Goal: Information Seeking & Learning: Learn about a topic

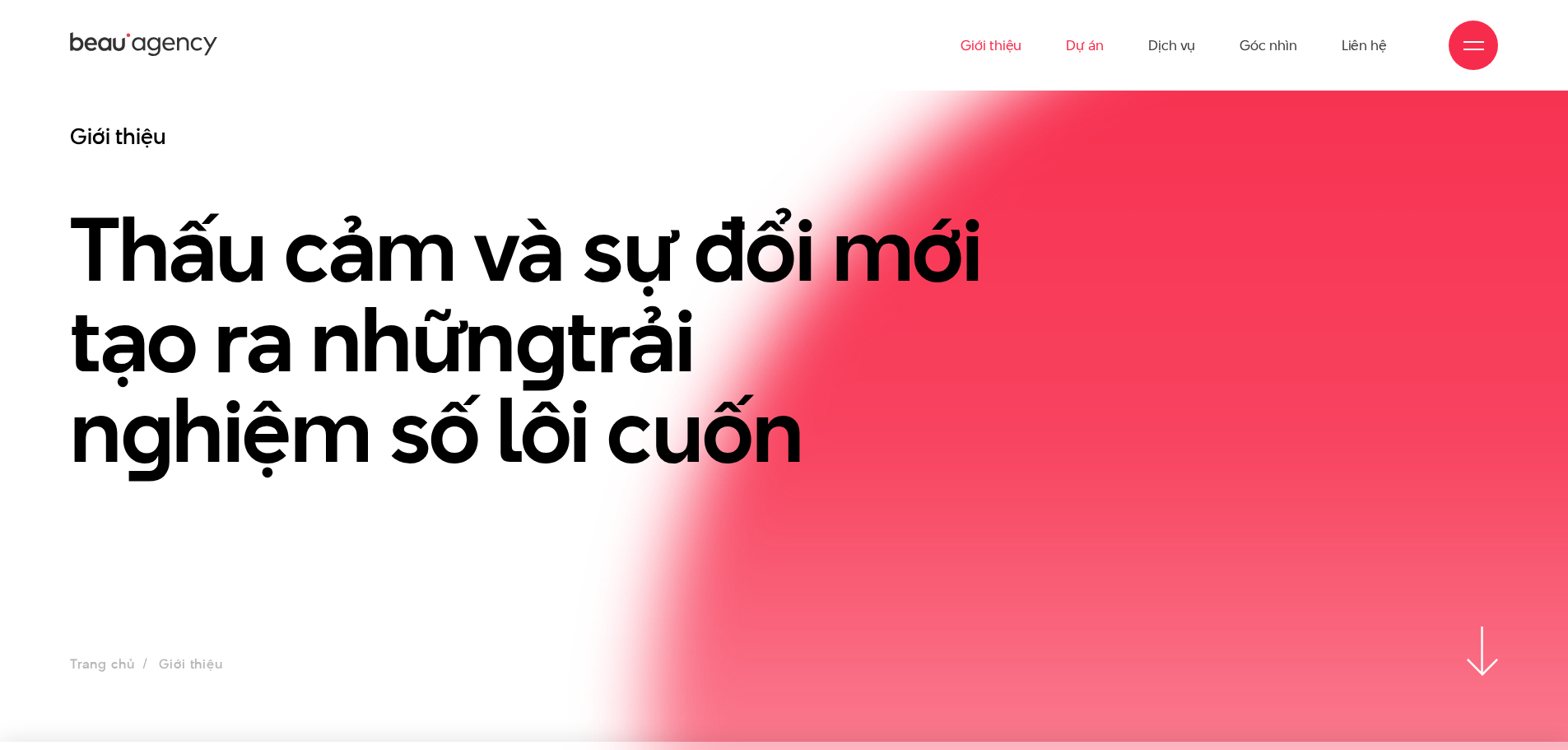
click at [1087, 37] on link "Dự án" at bounding box center [1085, 45] width 38 height 91
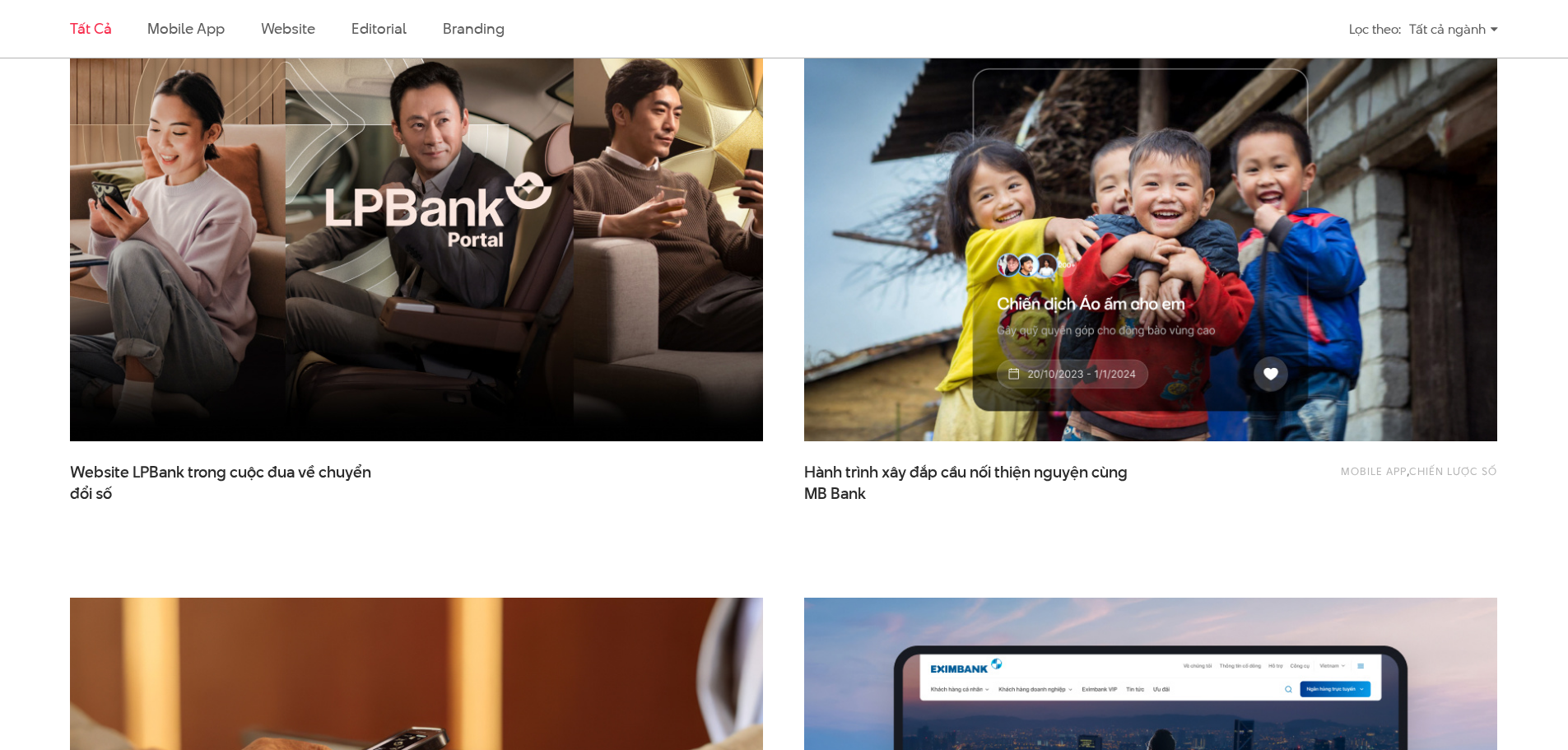
scroll to position [741, 0]
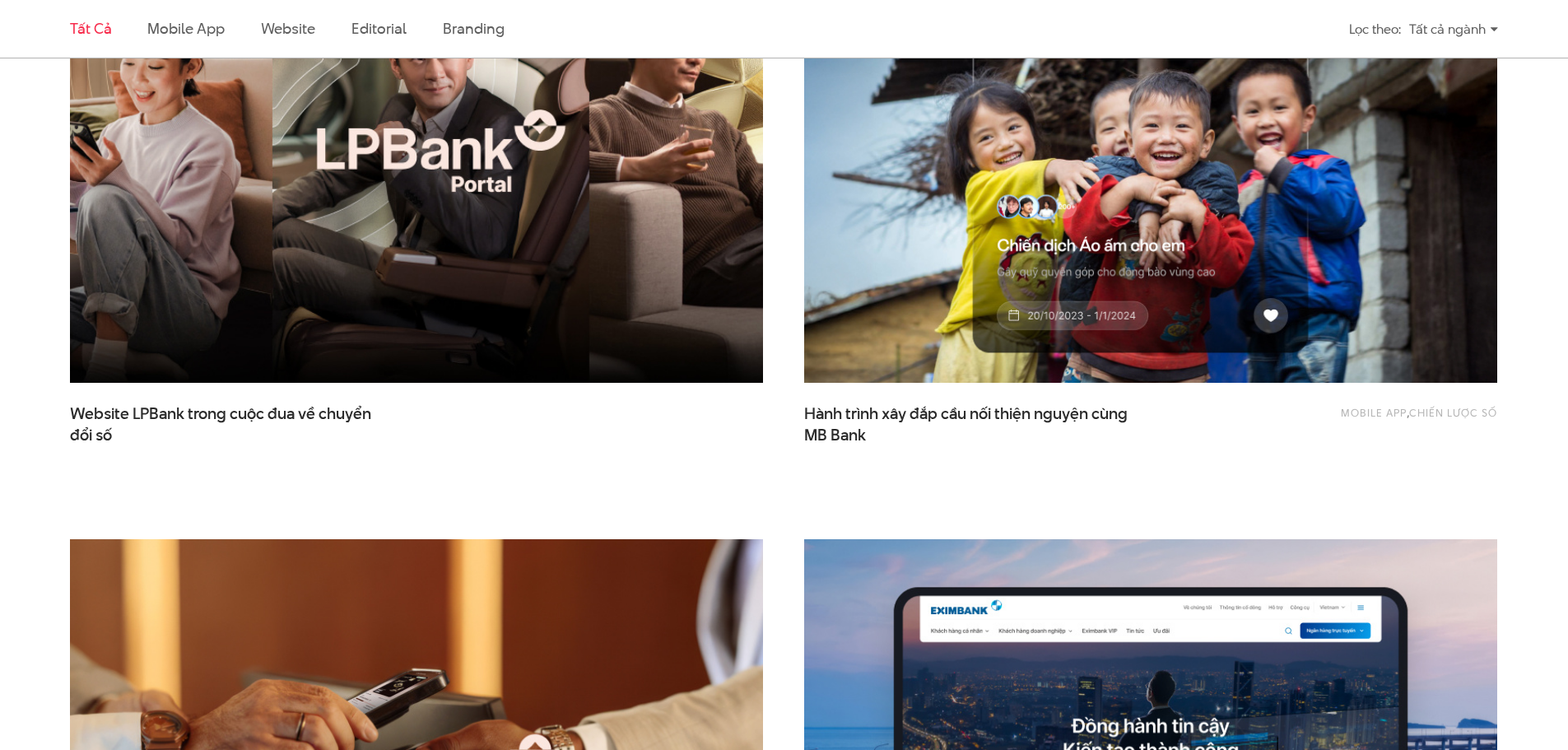
click at [638, 305] on img at bounding box center [417, 151] width 762 height 511
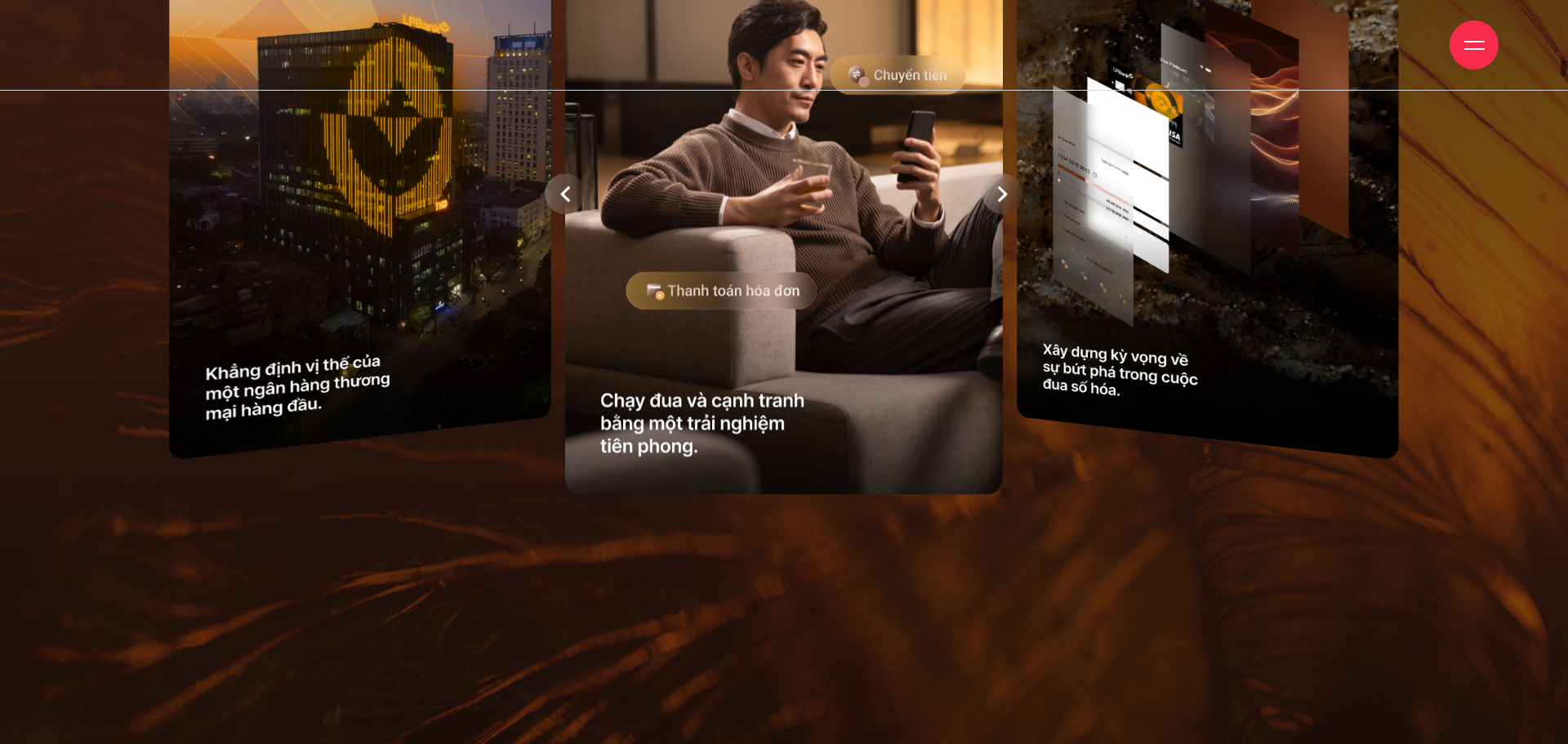
drag, startPoint x: 874, startPoint y: 395, endPoint x: 499, endPoint y: 308, distance: 385.0
click at [537, 319] on div at bounding box center [784, 194] width 1363 height 618
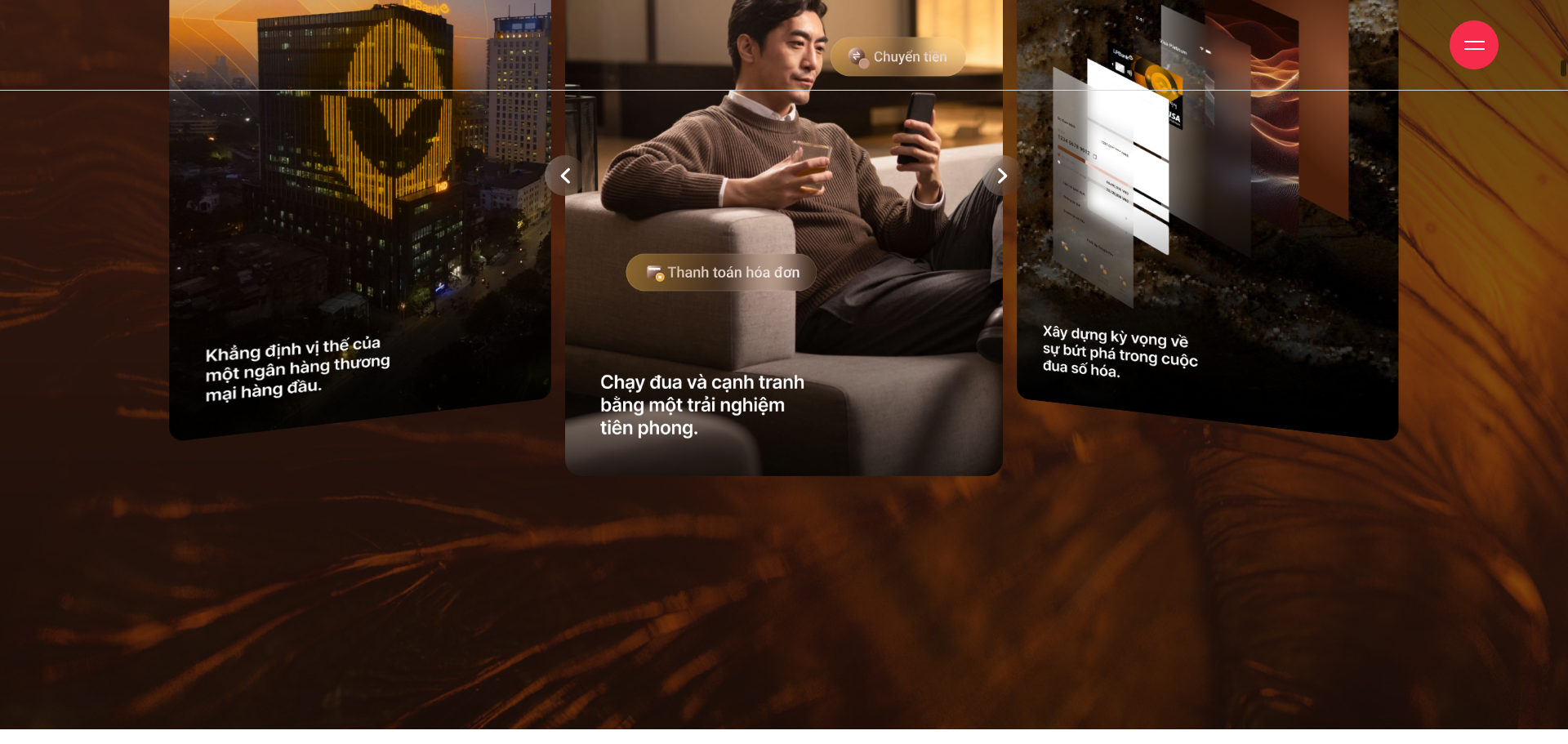
click at [1003, 196] on div at bounding box center [1003, 176] width 41 height 41
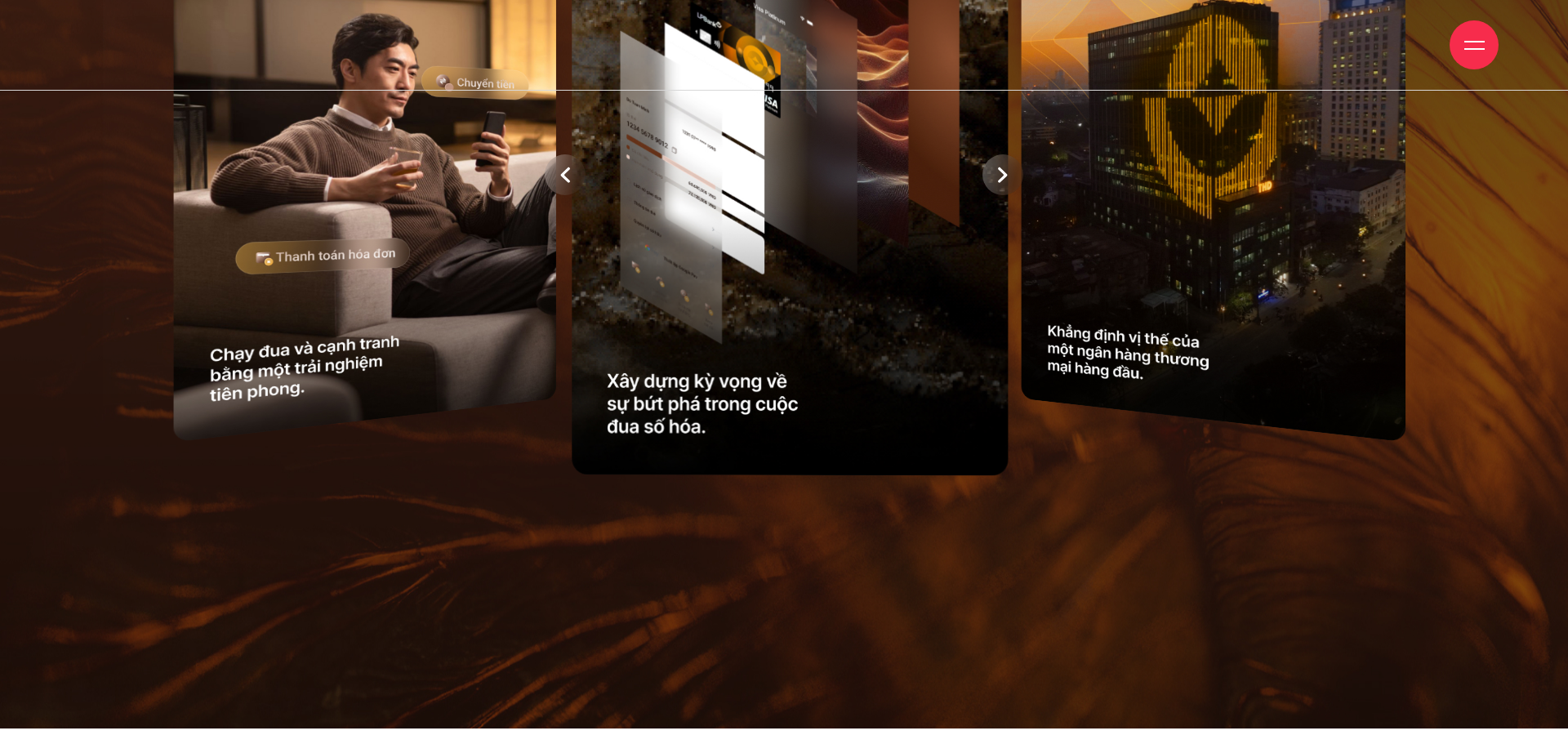
click at [1003, 258] on div at bounding box center [336, 176] width 1363 height 618
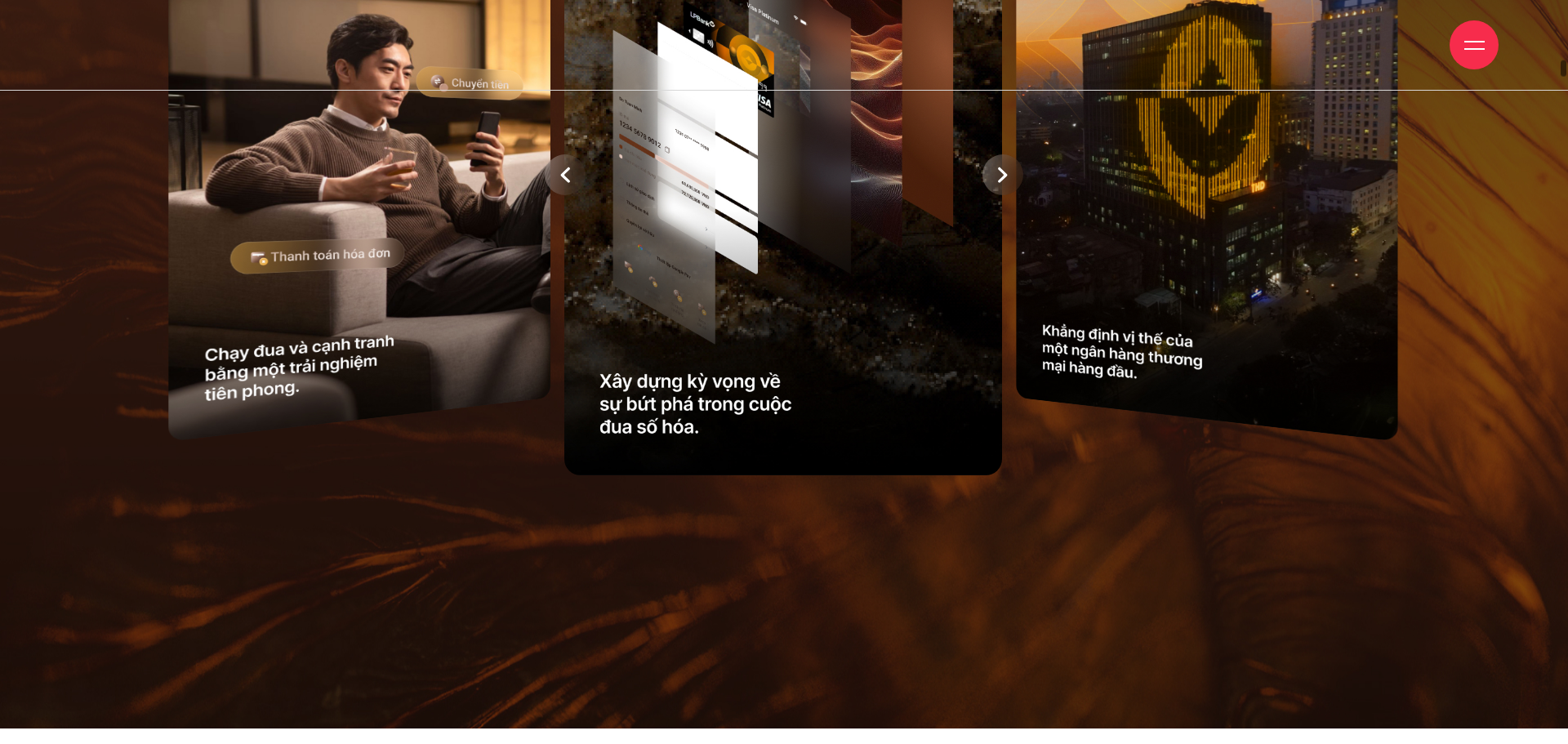
click at [1003, 195] on div at bounding box center [1003, 175] width 41 height 41
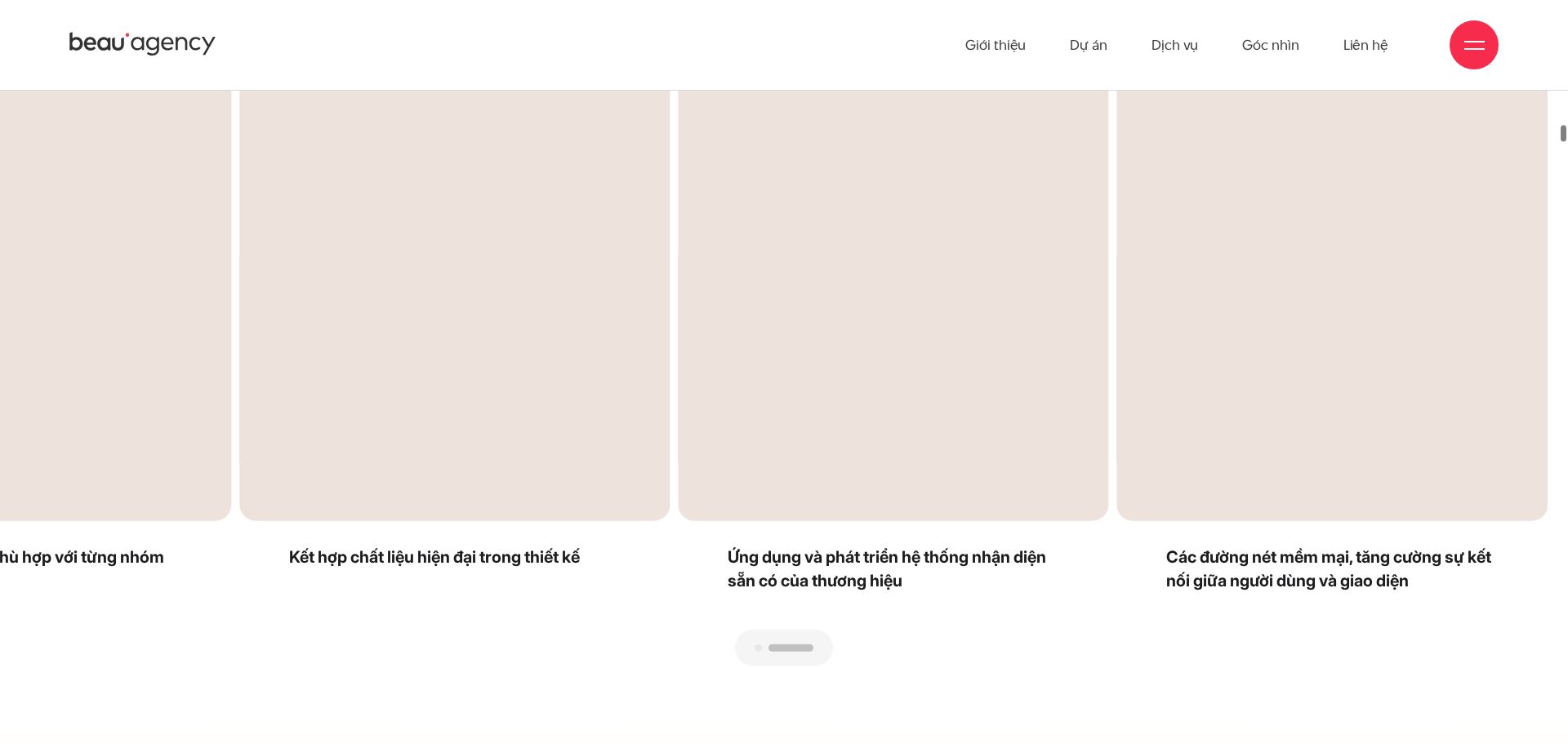
drag, startPoint x: 838, startPoint y: 386, endPoint x: 625, endPoint y: 356, distance: 215.1
click at [778, 666] on div at bounding box center [784, 666] width 1527 height 0
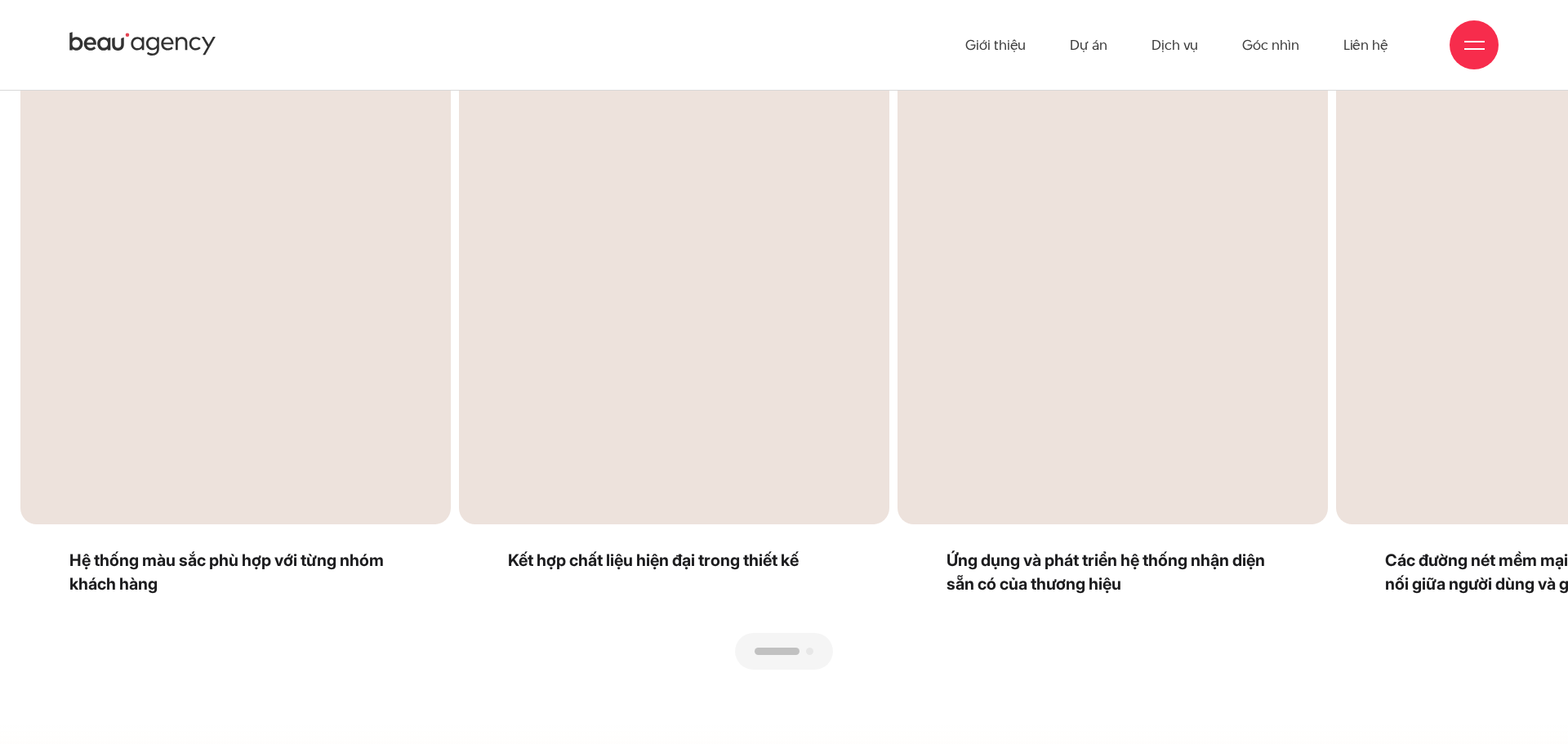
click at [1504, 430] on div "Next slide" at bounding box center [1165, 360] width 763 height 619
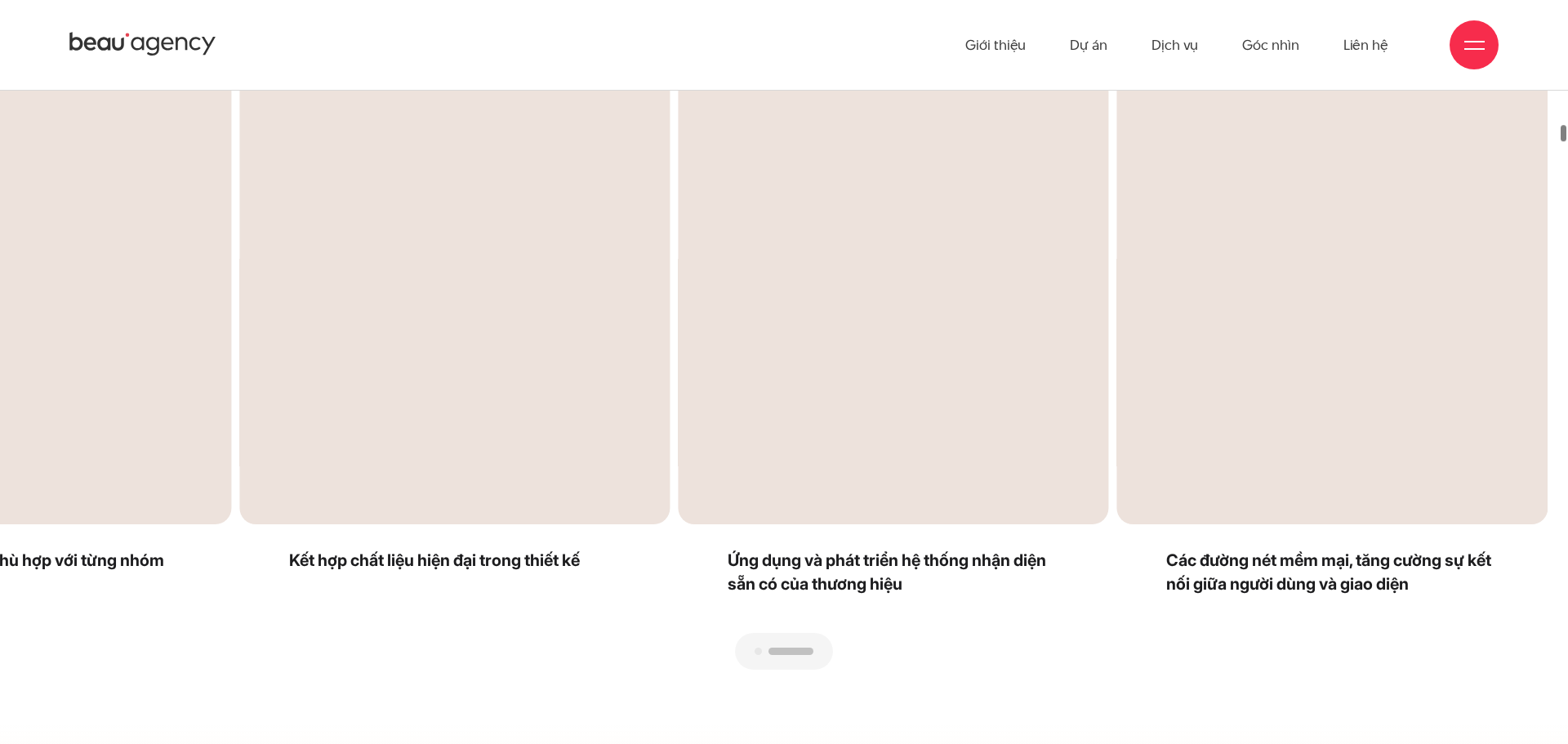
click at [1504, 430] on div "Next slide" at bounding box center [1165, 360] width 763 height 619
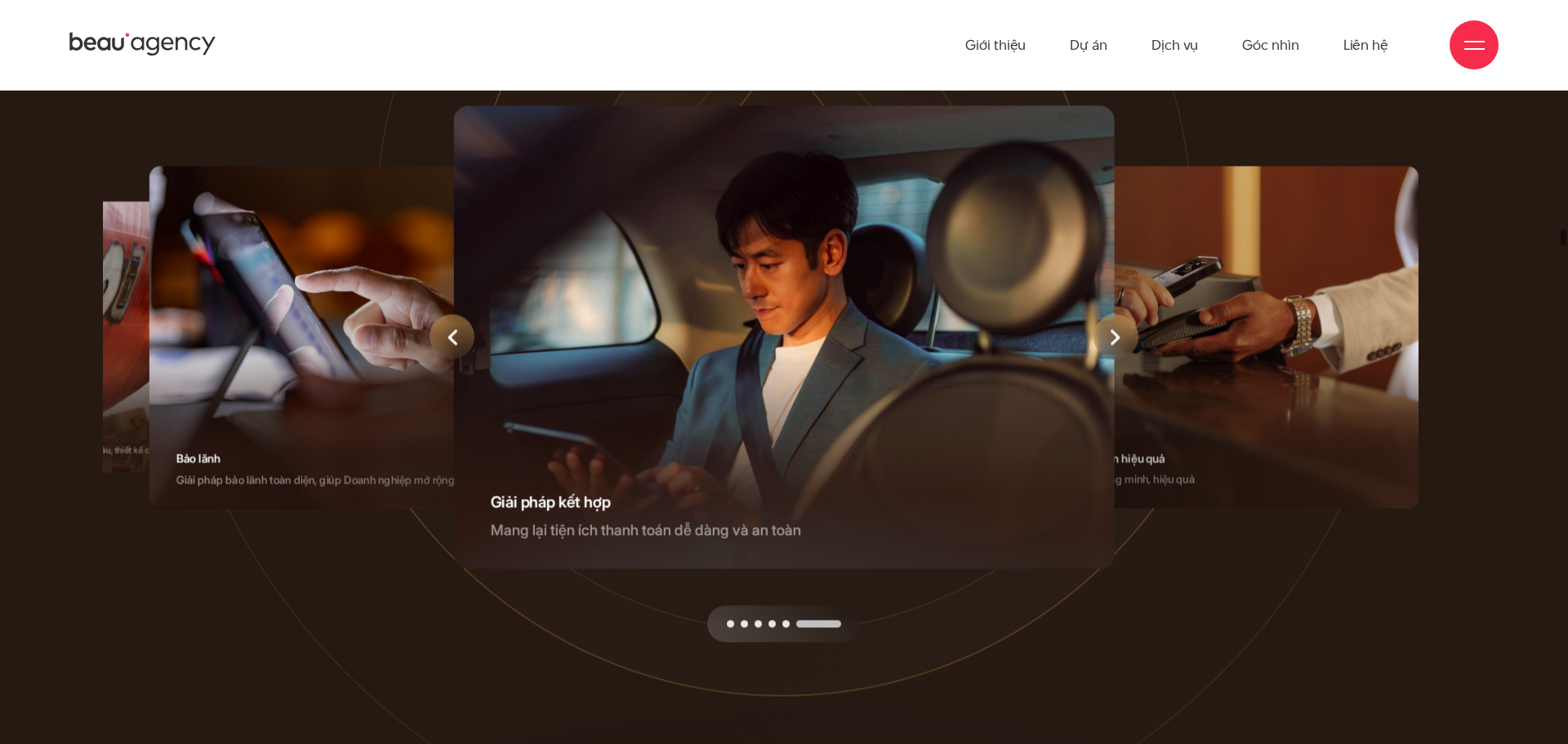
click at [1104, 359] on div "Next slide" at bounding box center [1116, 336] width 45 height 45
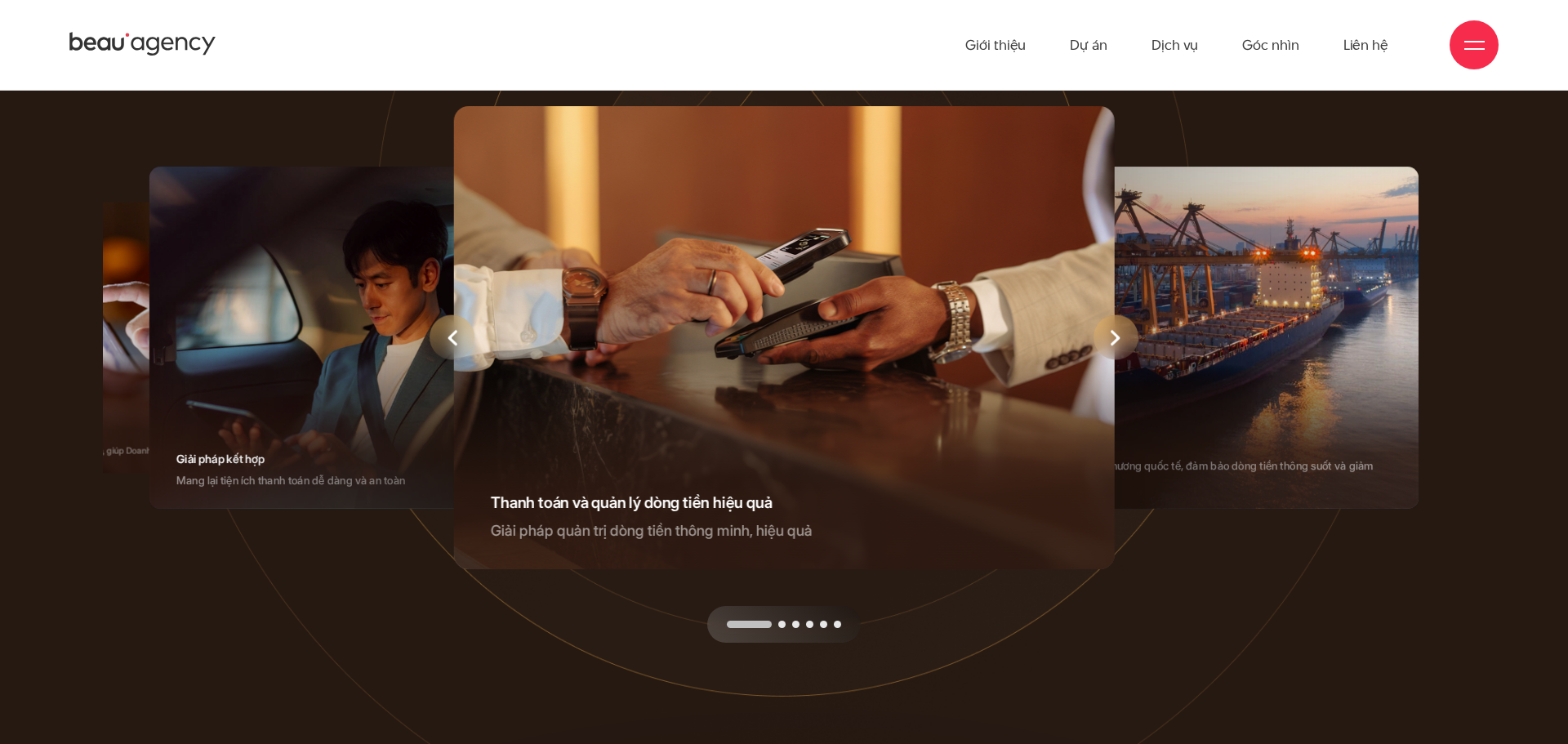
click at [1104, 360] on div "Next slide" at bounding box center [1116, 337] width 45 height 45
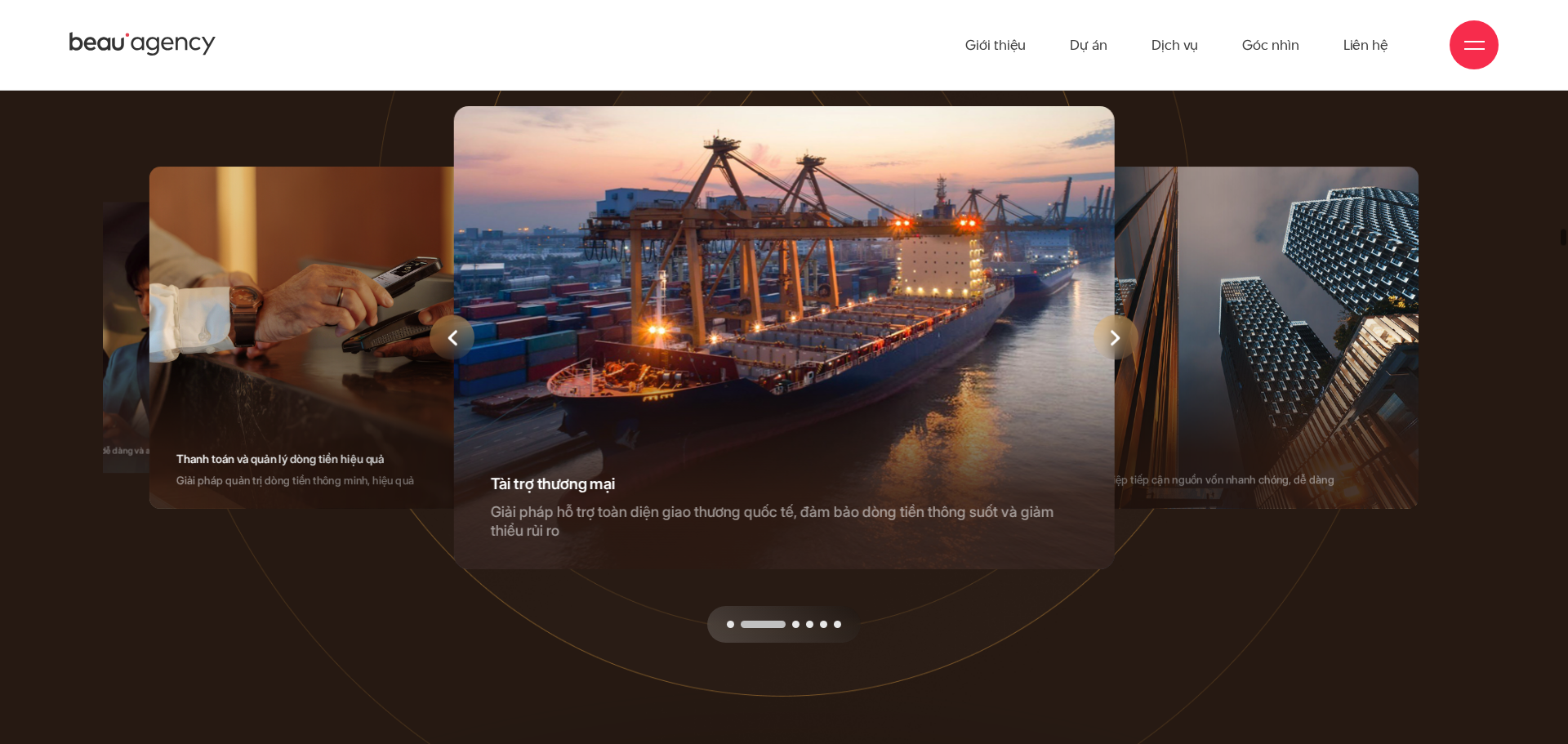
click at [1104, 360] on div "Next slide" at bounding box center [1116, 337] width 45 height 45
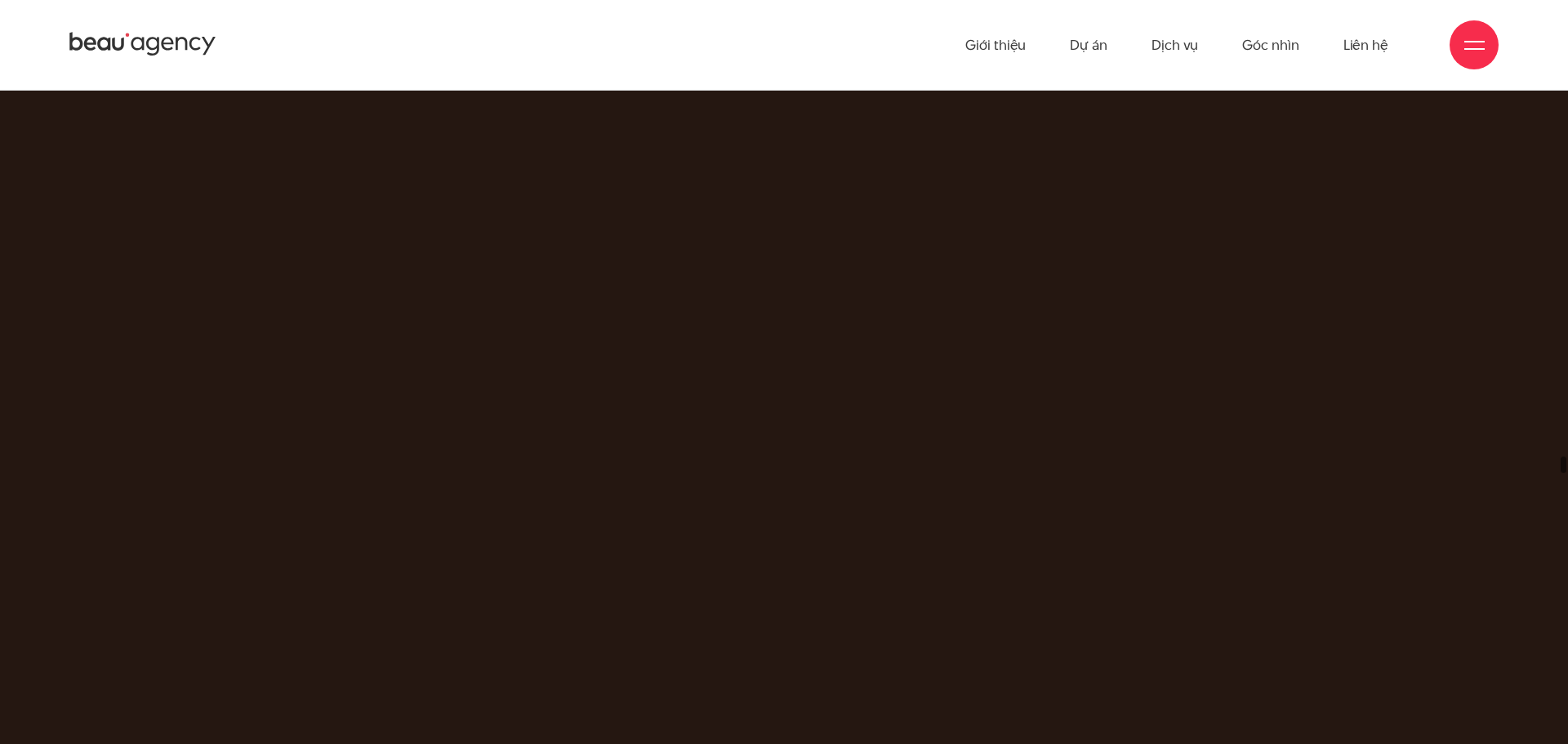
click at [868, 453] on span at bounding box center [784, 522] width 1568 height 1358
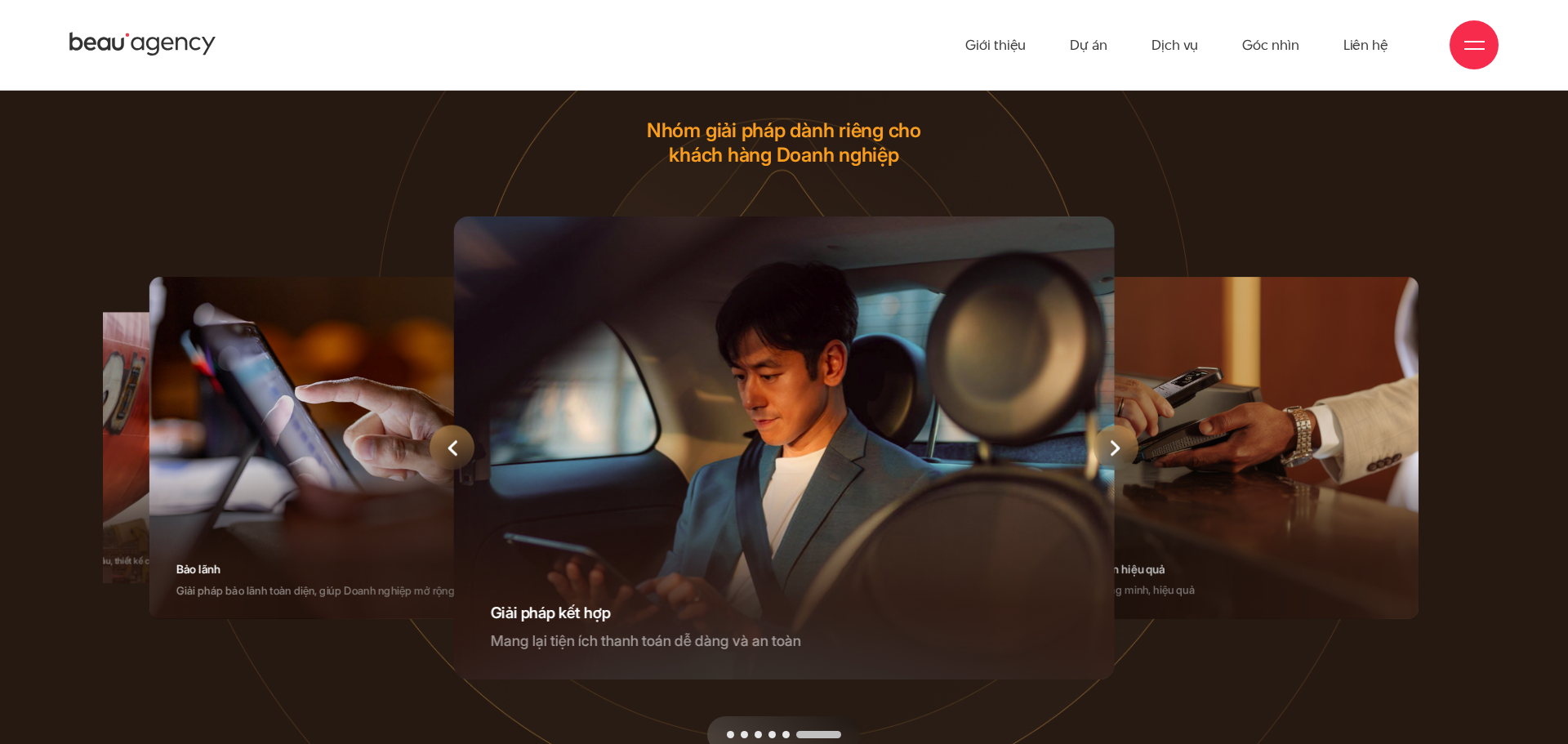
click at [1103, 471] on div "Next slide" at bounding box center [1116, 448] width 45 height 45
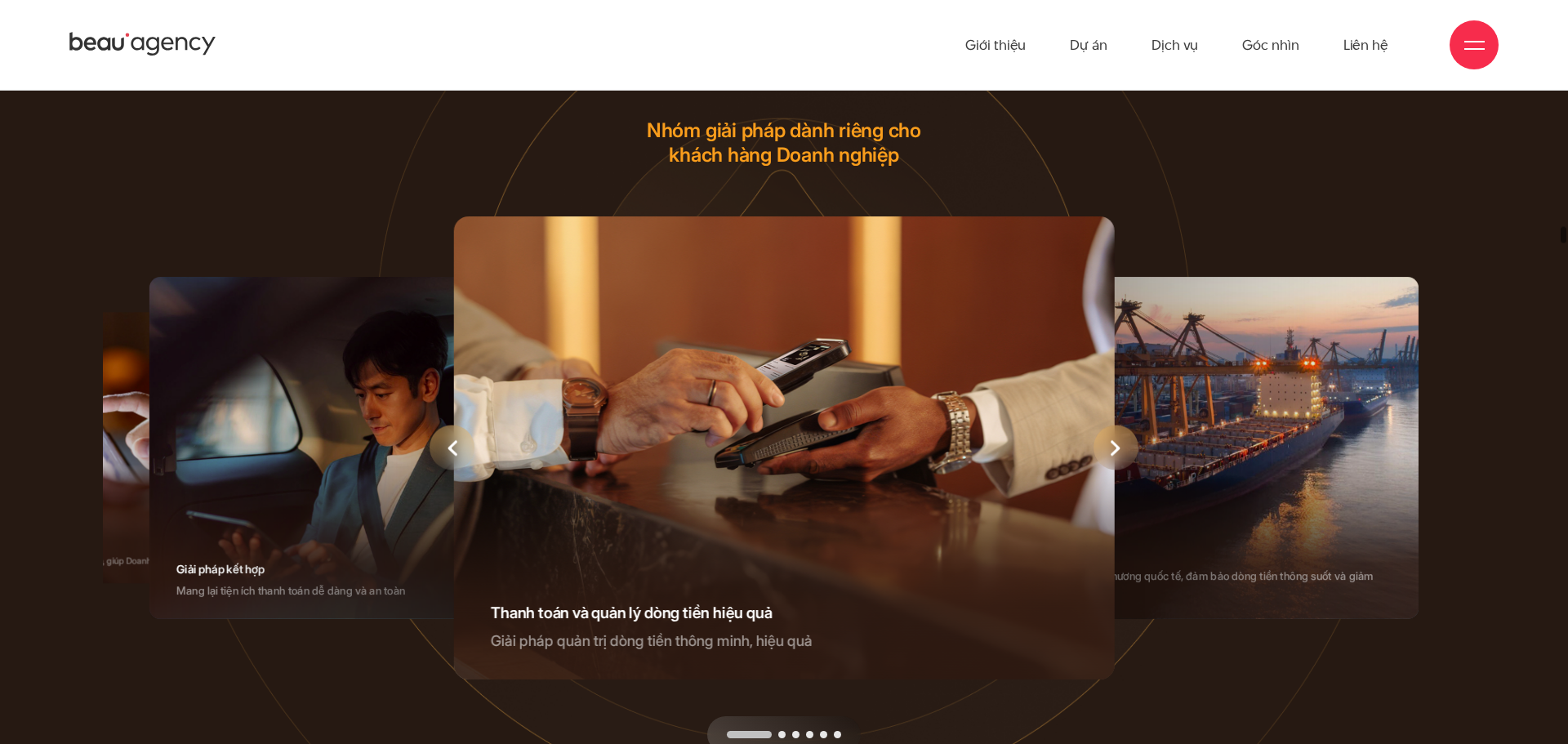
click at [1103, 471] on div "Next slide" at bounding box center [1116, 448] width 45 height 45
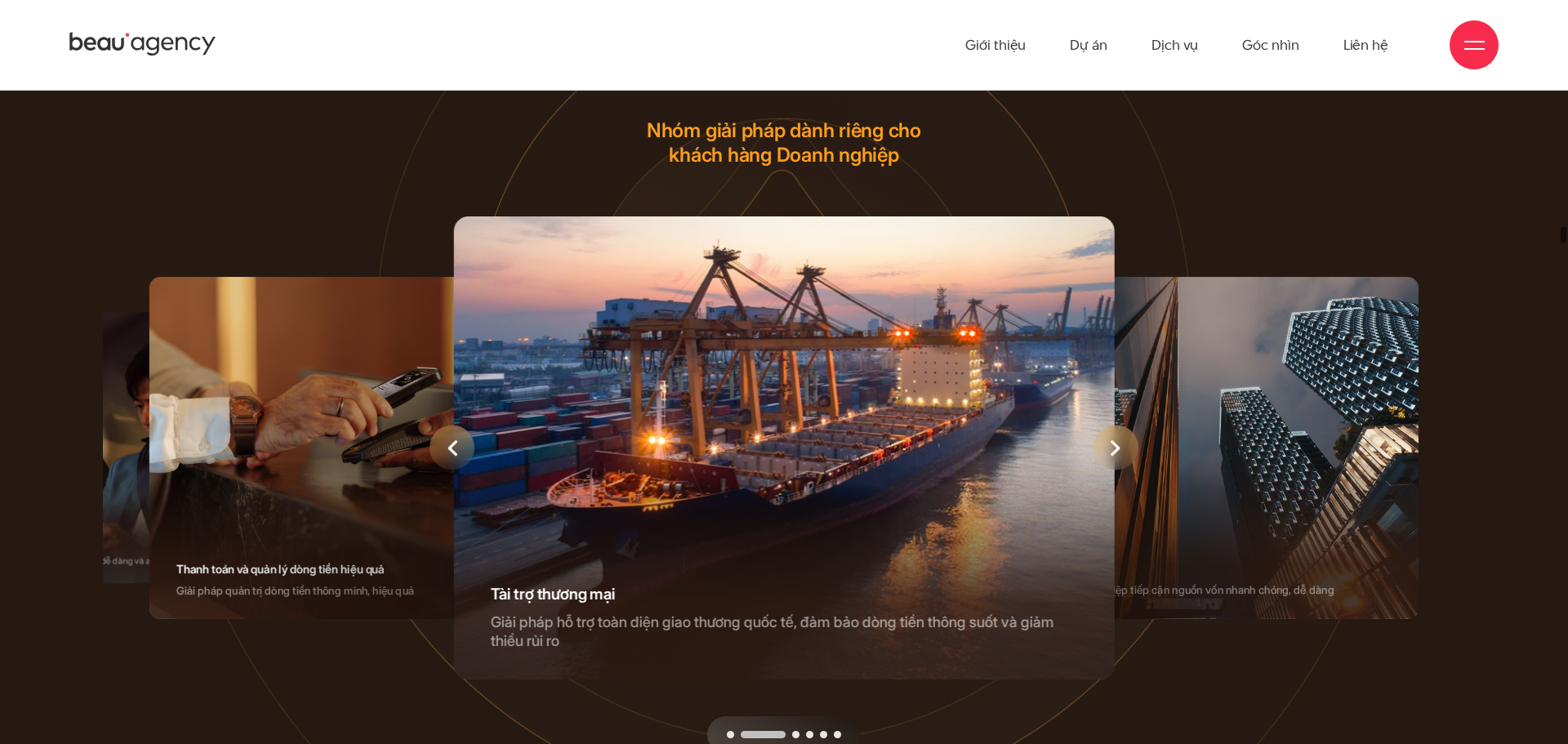
click at [1103, 471] on div "Next slide" at bounding box center [1116, 448] width 45 height 45
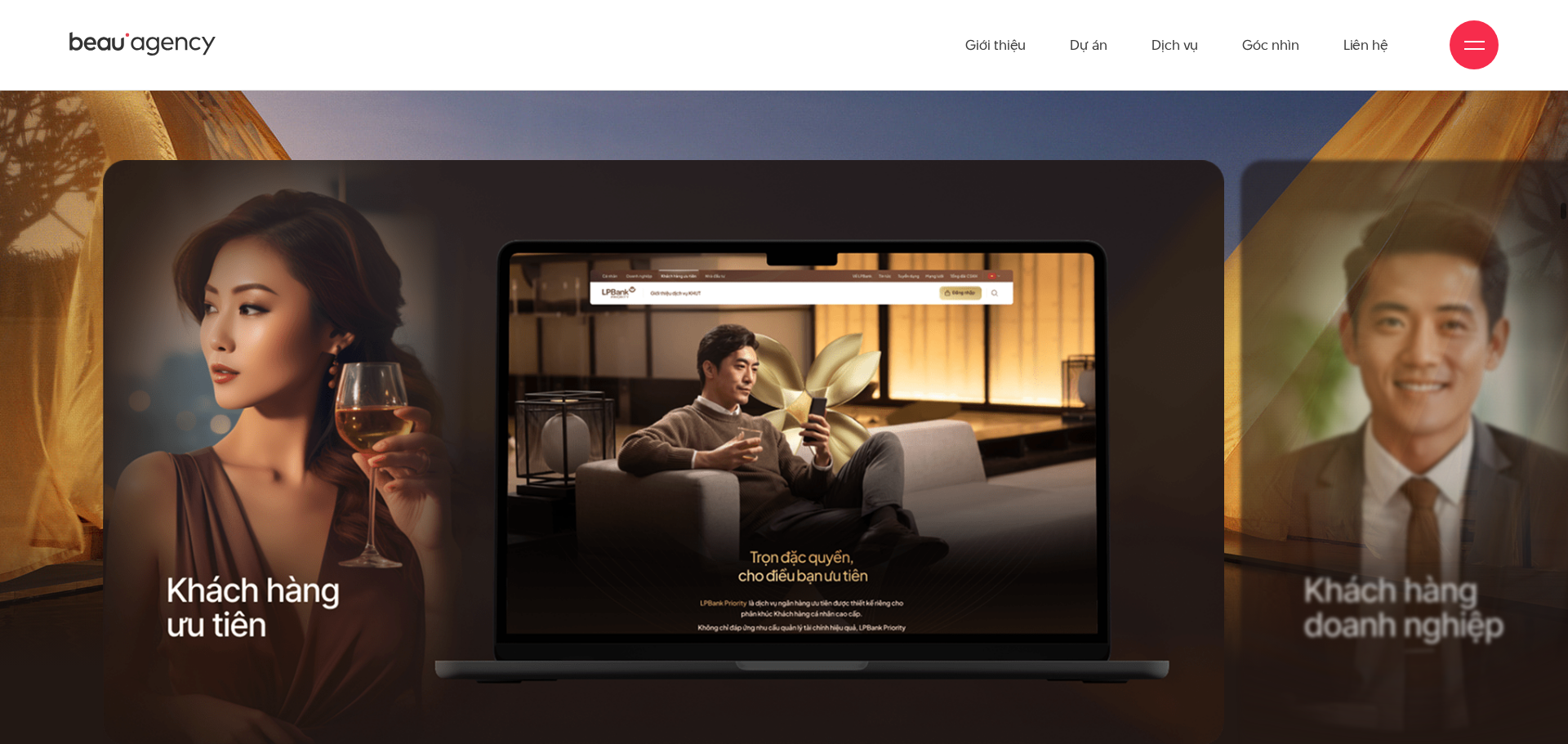
click at [1119, 506] on div "Next slide" at bounding box center [952, 480] width 567 height 640
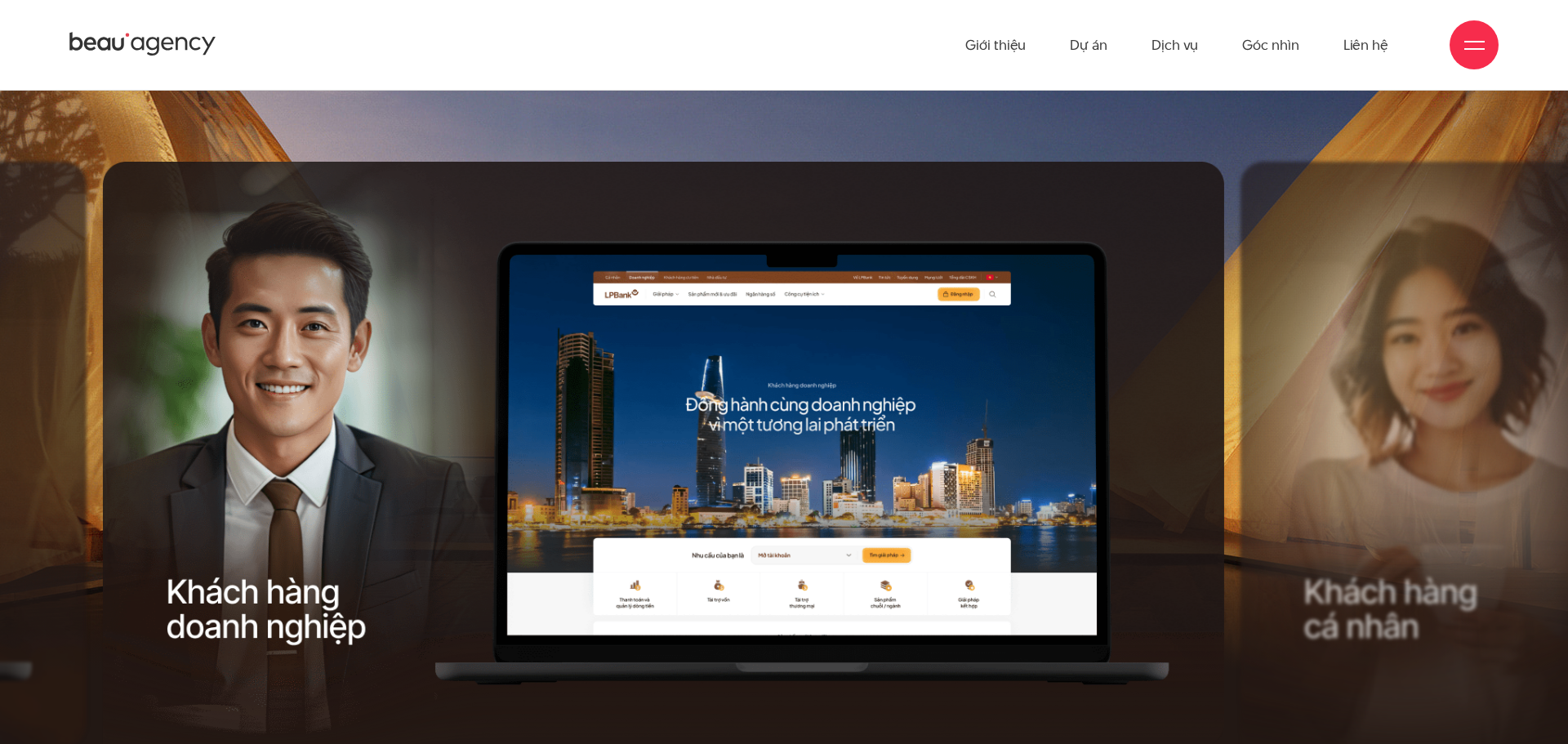
click at [1119, 506] on div "Next slide" at bounding box center [952, 482] width 567 height 640
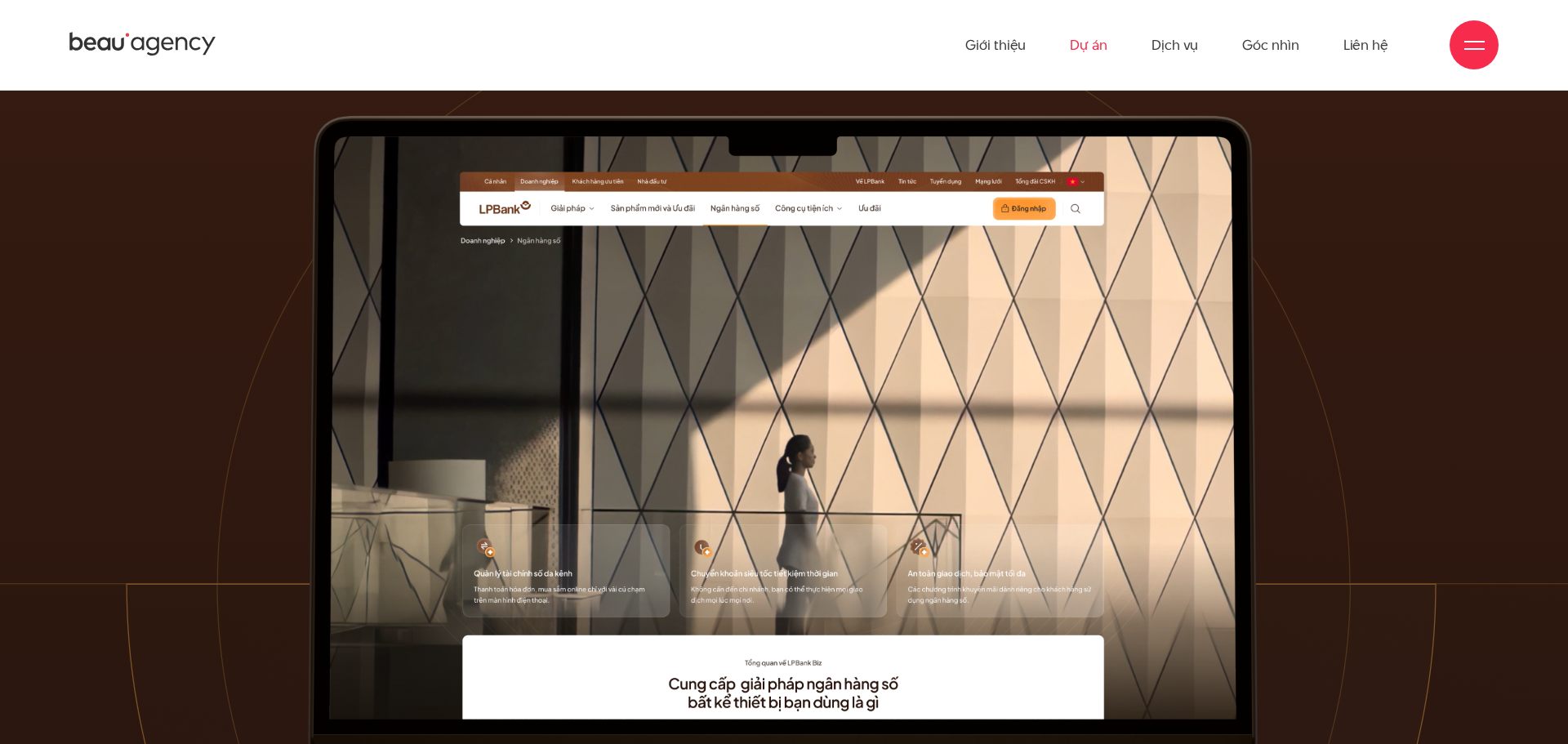
click at [1096, 49] on link "Dự án" at bounding box center [1089, 45] width 38 height 90
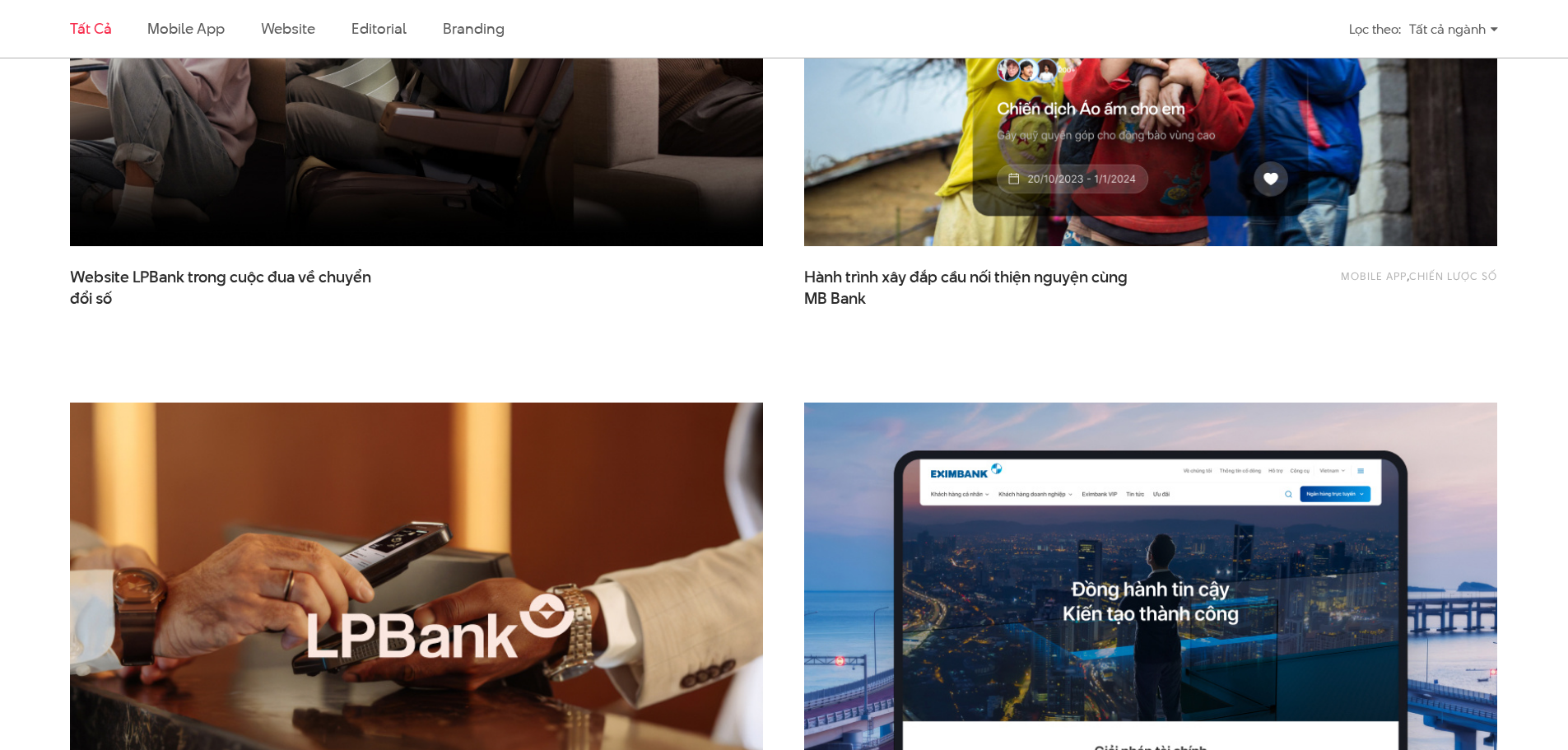
scroll to position [906, 0]
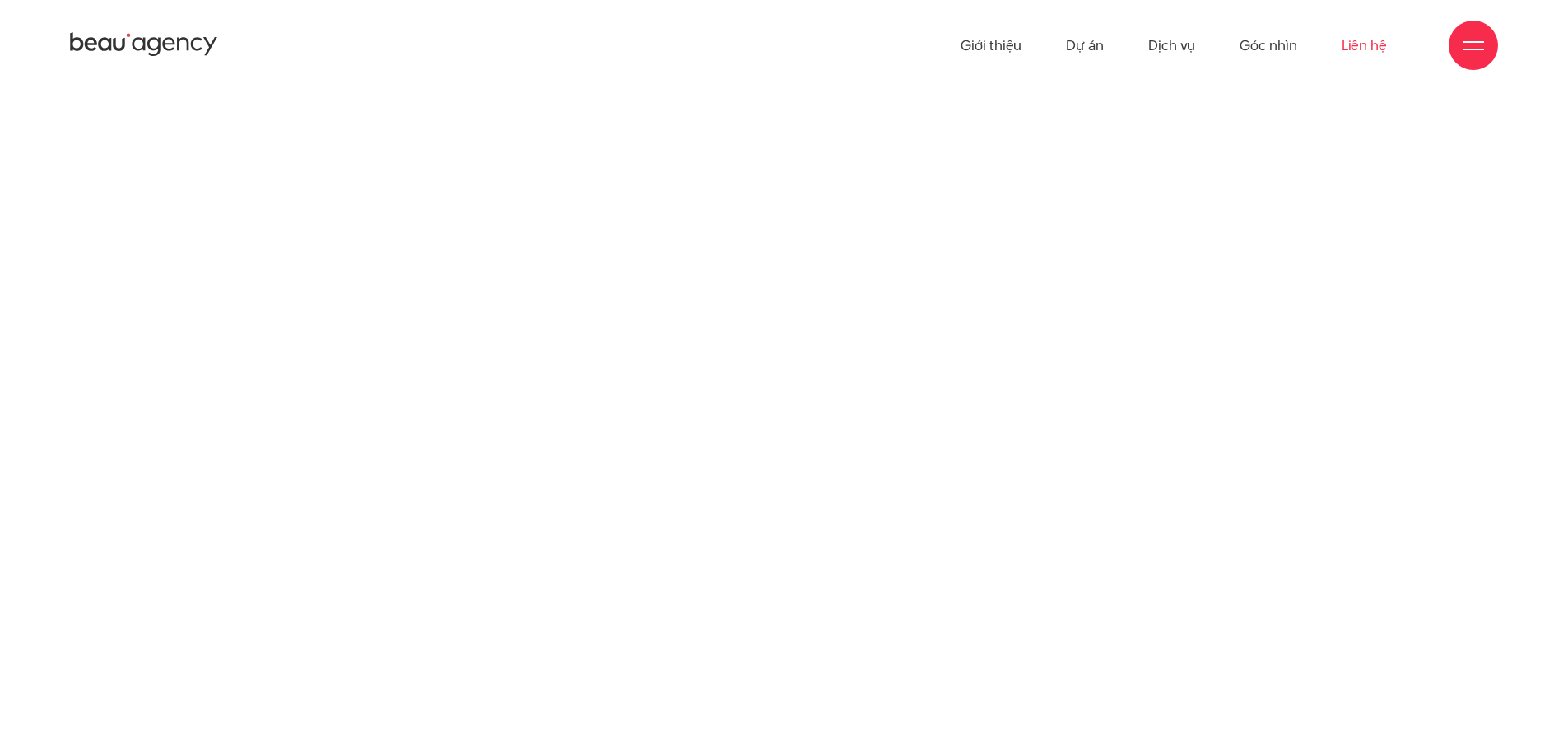
scroll to position [15192, 0]
click at [1099, 48] on link "Dự án" at bounding box center [1085, 45] width 38 height 91
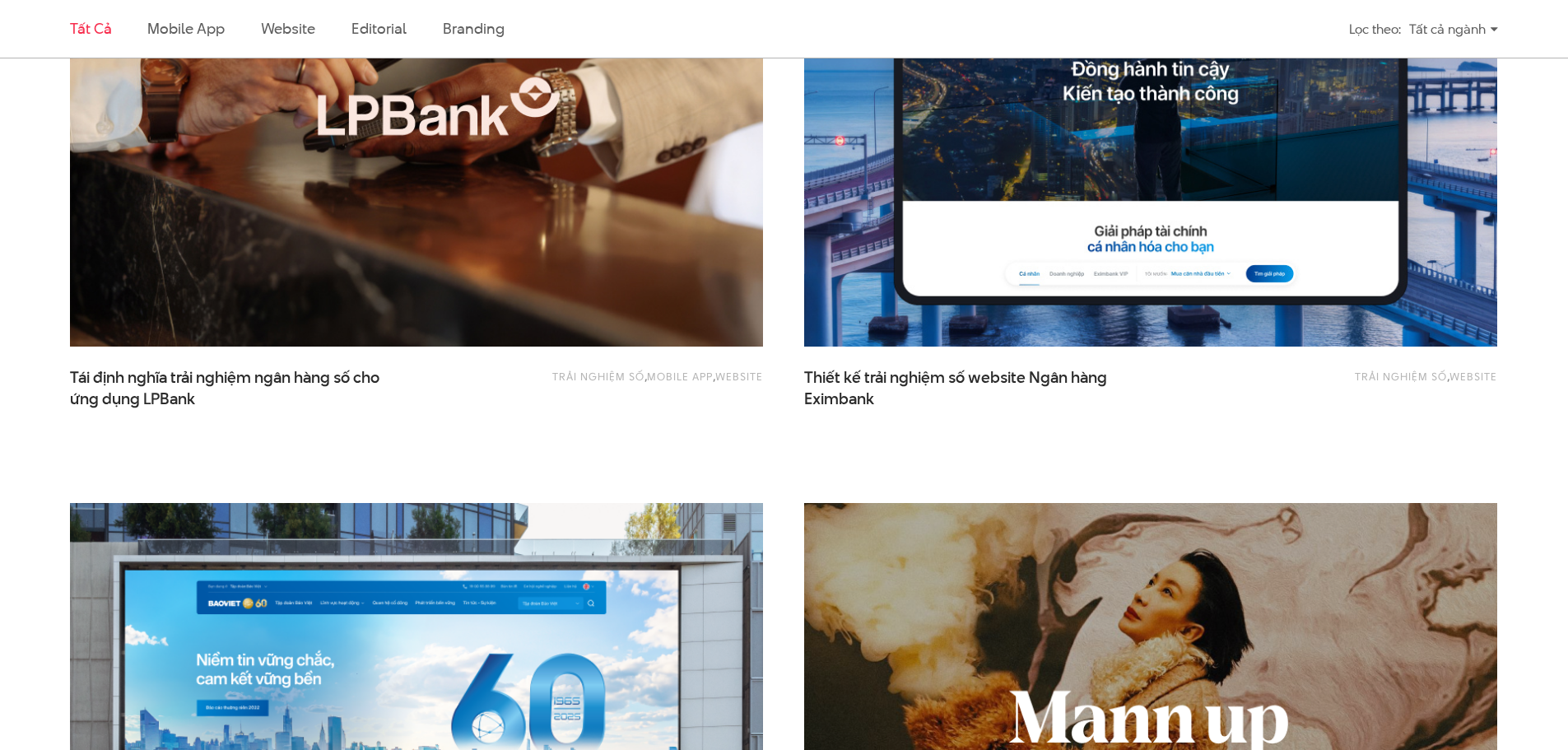
scroll to position [1400, 0]
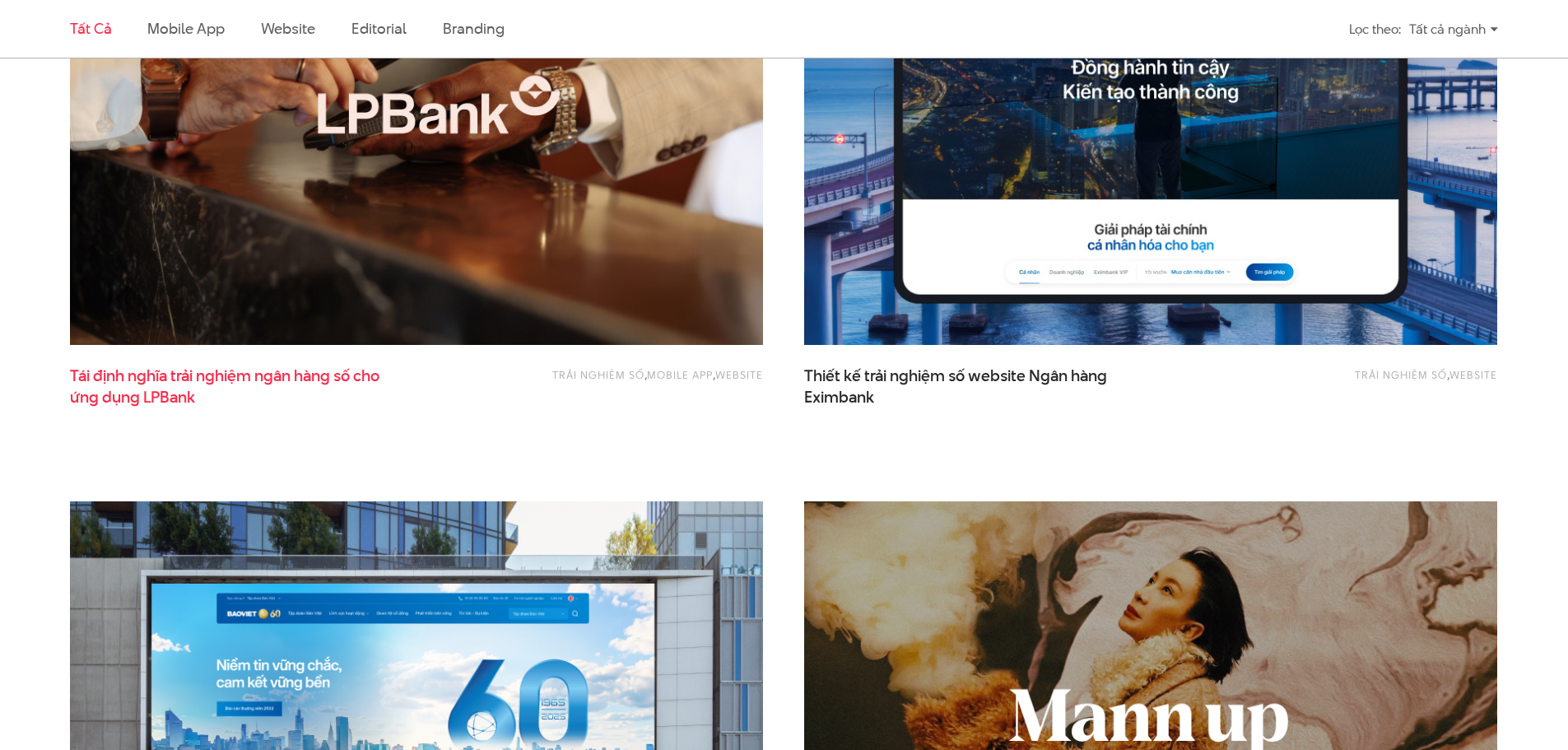
click at [388, 387] on span "Tái định nghĩa trải nghiệm ngân hàng số cho ứng dụng LPBank" at bounding box center [235, 386] width 329 height 41
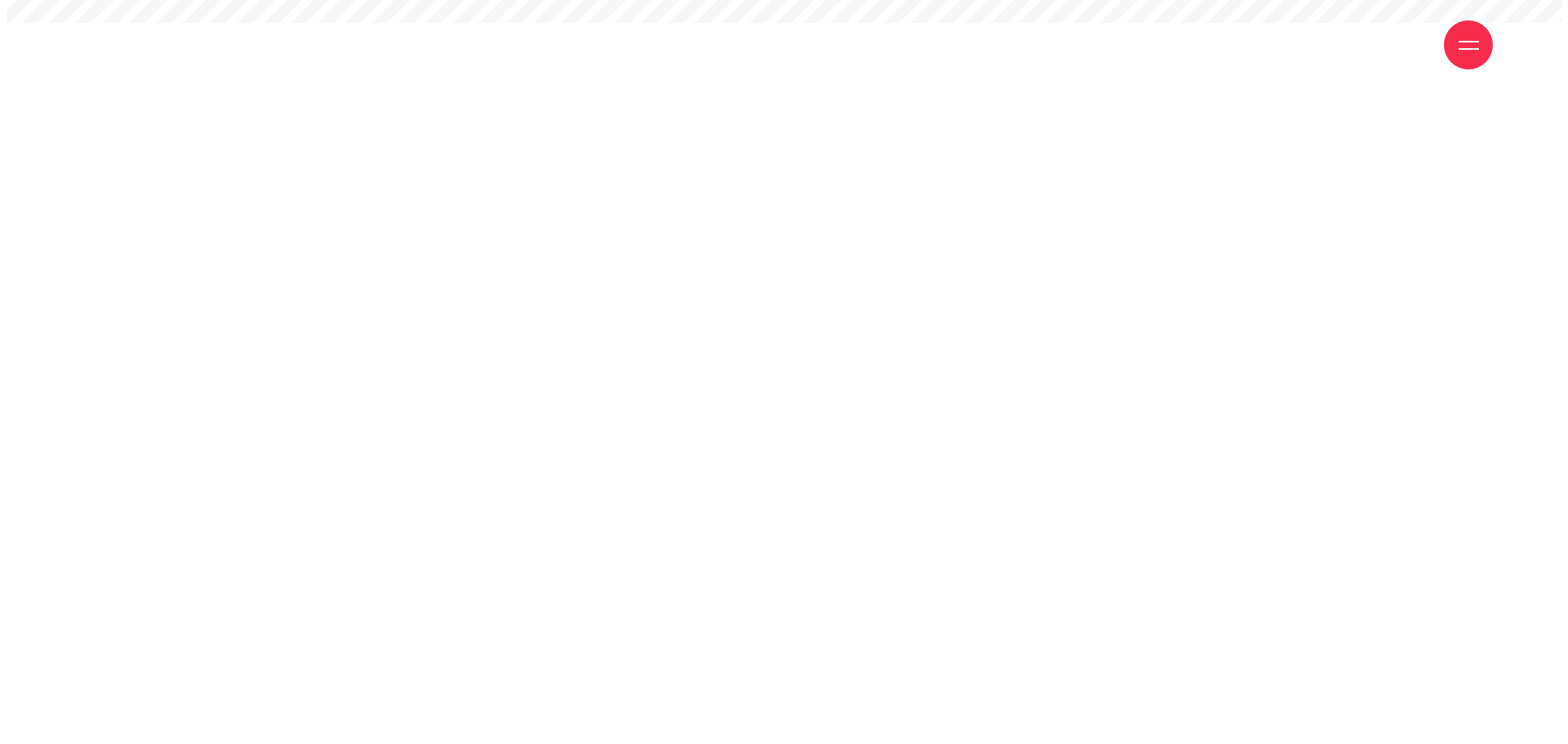
scroll to position [59, 0]
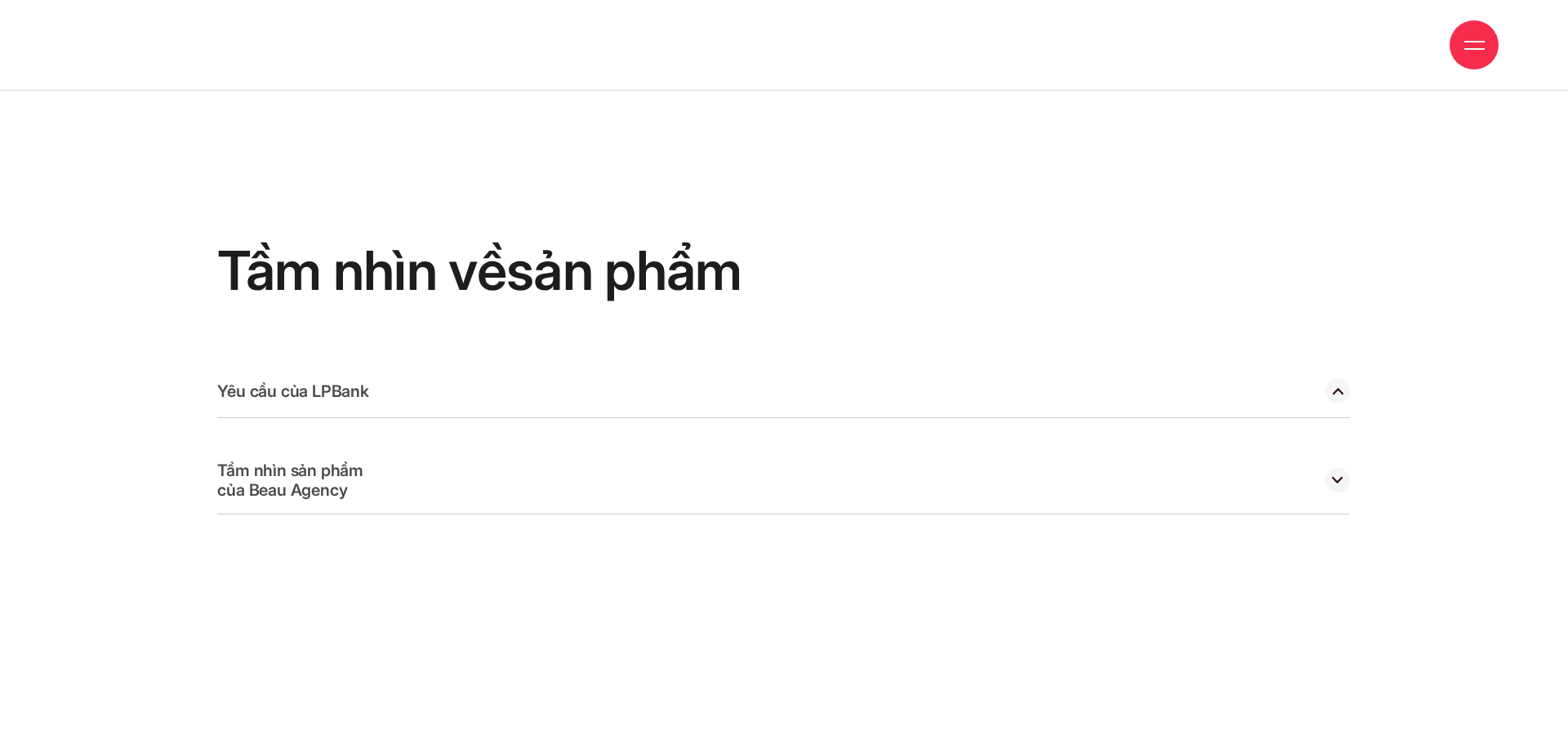
click at [1320, 365] on div "Yêu cầu của LPBank" at bounding box center [783, 391] width 1133 height 53
click at [1337, 388] on icon at bounding box center [1338, 391] width 11 height 7
click at [1338, 468] on circle at bounding box center [1338, 481] width 25 height 25
click at [1338, 477] on icon at bounding box center [1337, 480] width 11 height 7
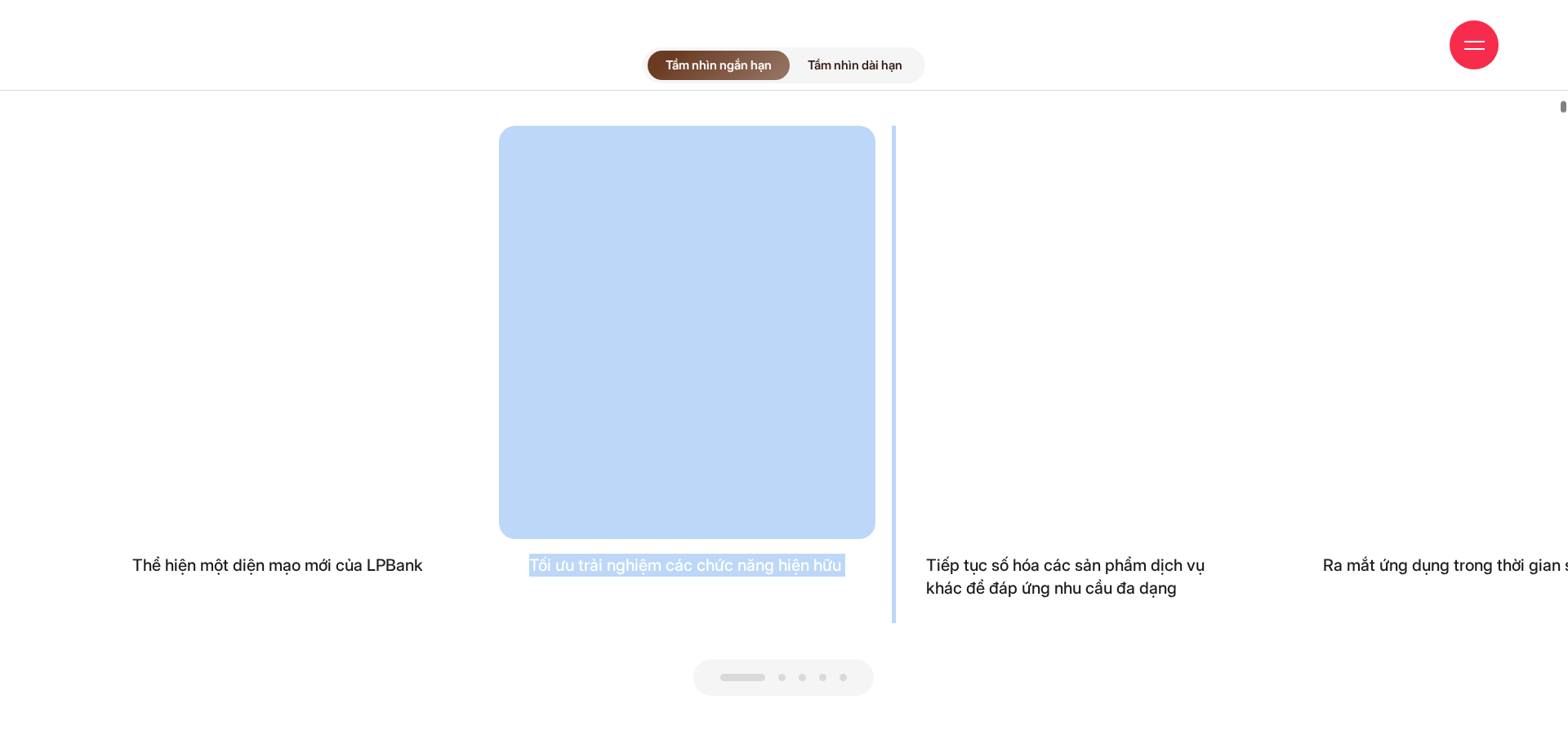
drag, startPoint x: 1001, startPoint y: 422, endPoint x: 559, endPoint y: 395, distance: 442.8
click at [592, 400] on div "Thể hiện một diện mạo mới của LPBank Tối ưu trải nghiệm các chức năng hiện hữu …" at bounding box center [784, 374] width 1363 height 498
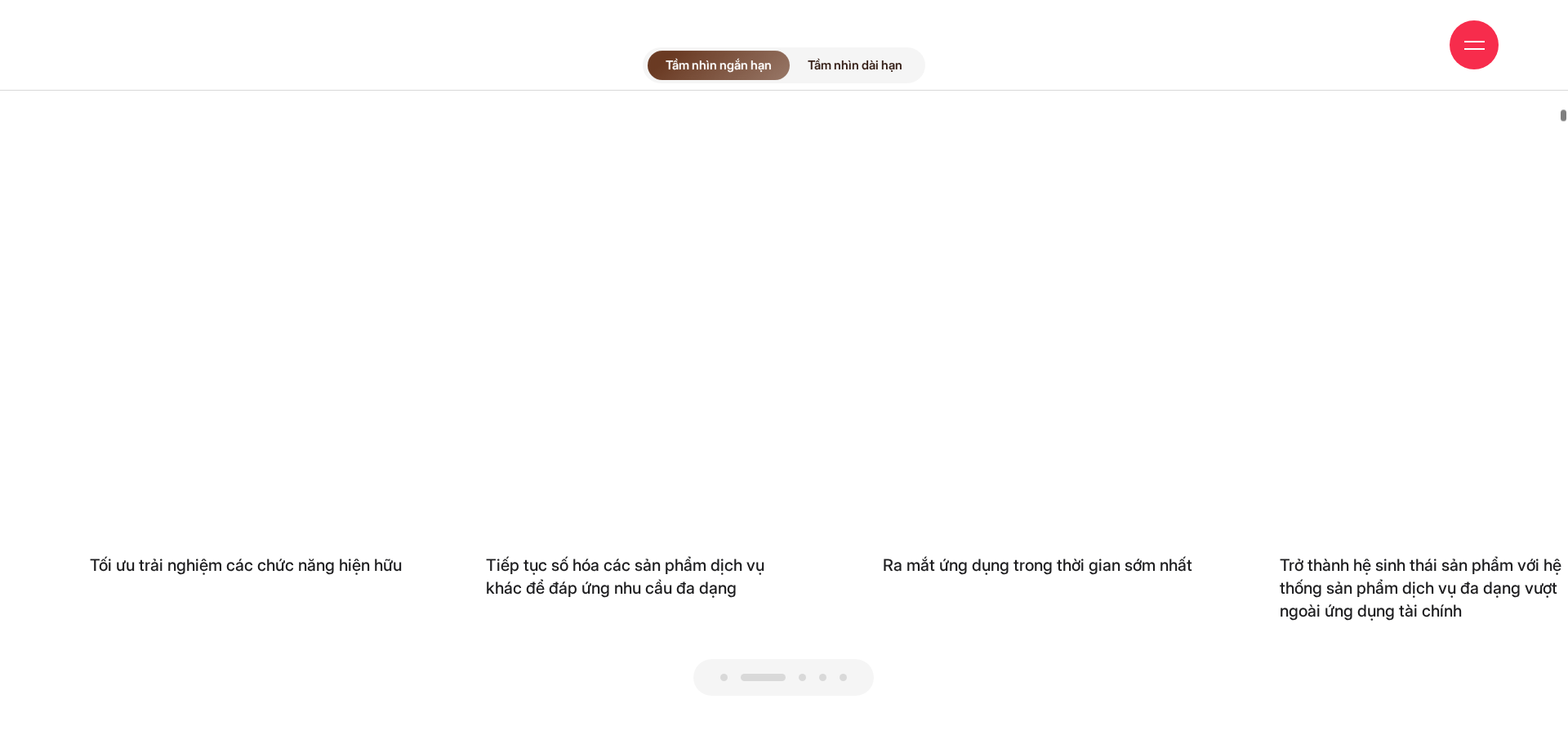
click at [1037, 640] on div "Tầm nhìn ngắn hạn Tầm nhìn dài hạn Thể hiện một diện mạo mới của LPBank Tối ưu …" at bounding box center [784, 372] width 1568 height 731
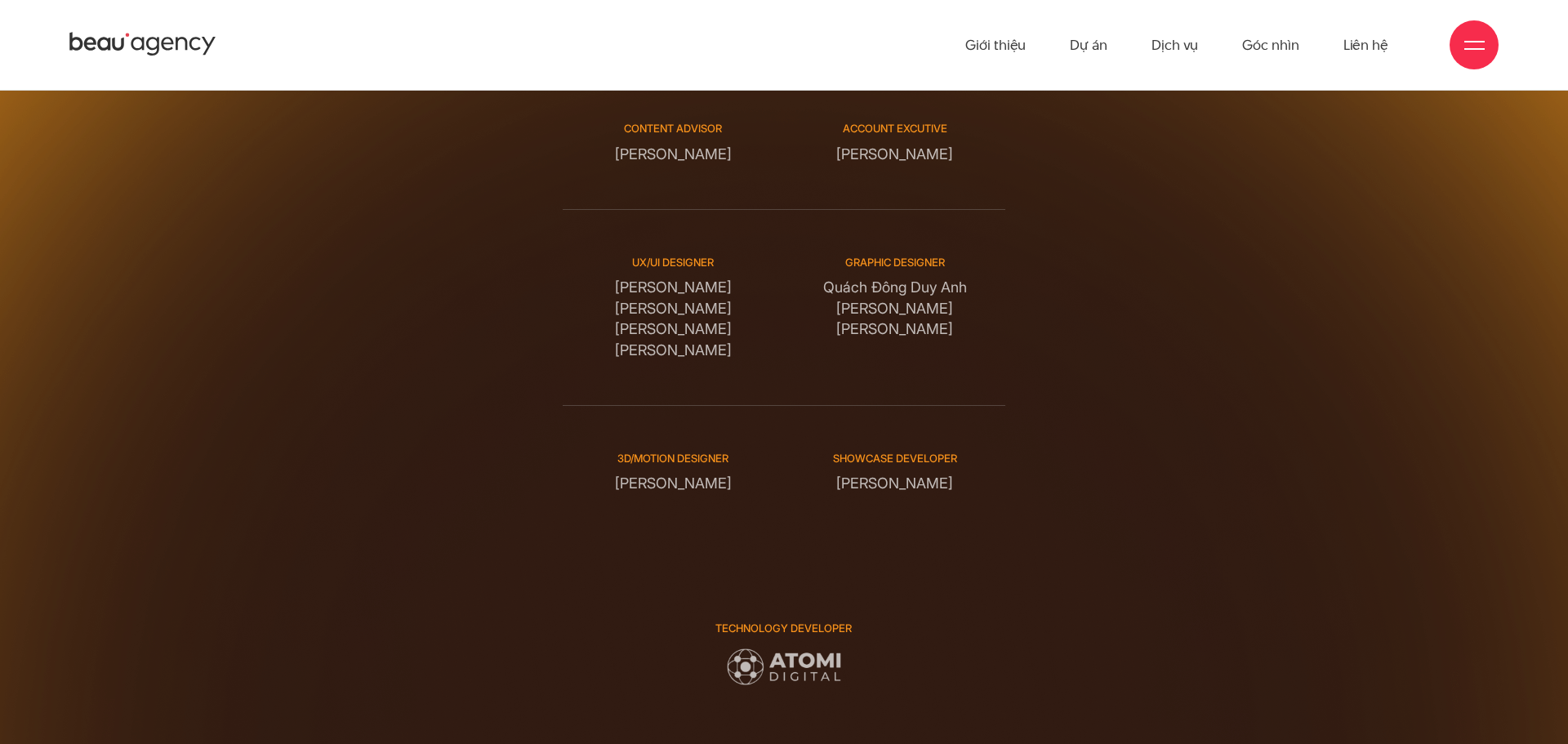
drag, startPoint x: 861, startPoint y: 418, endPoint x: 1046, endPoint y: 427, distance: 185.2
click at [1046, 427] on div "Digital Experience Design Creative Director Phạm Hoàng Hà Project manager Nguyễ…" at bounding box center [785, 389] width 1379 height 1064
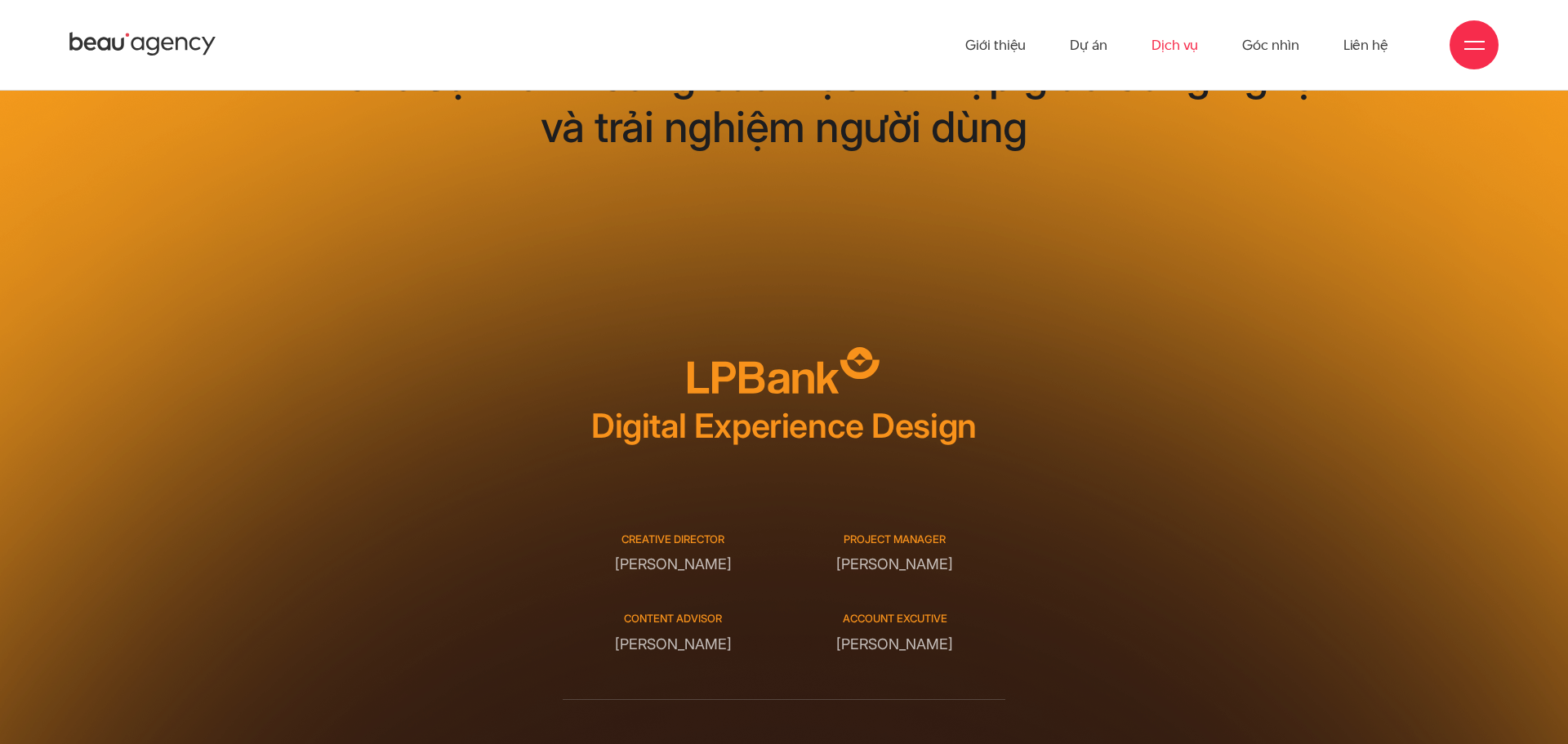
click at [1184, 36] on link "Dịch vụ" at bounding box center [1174, 45] width 47 height 90
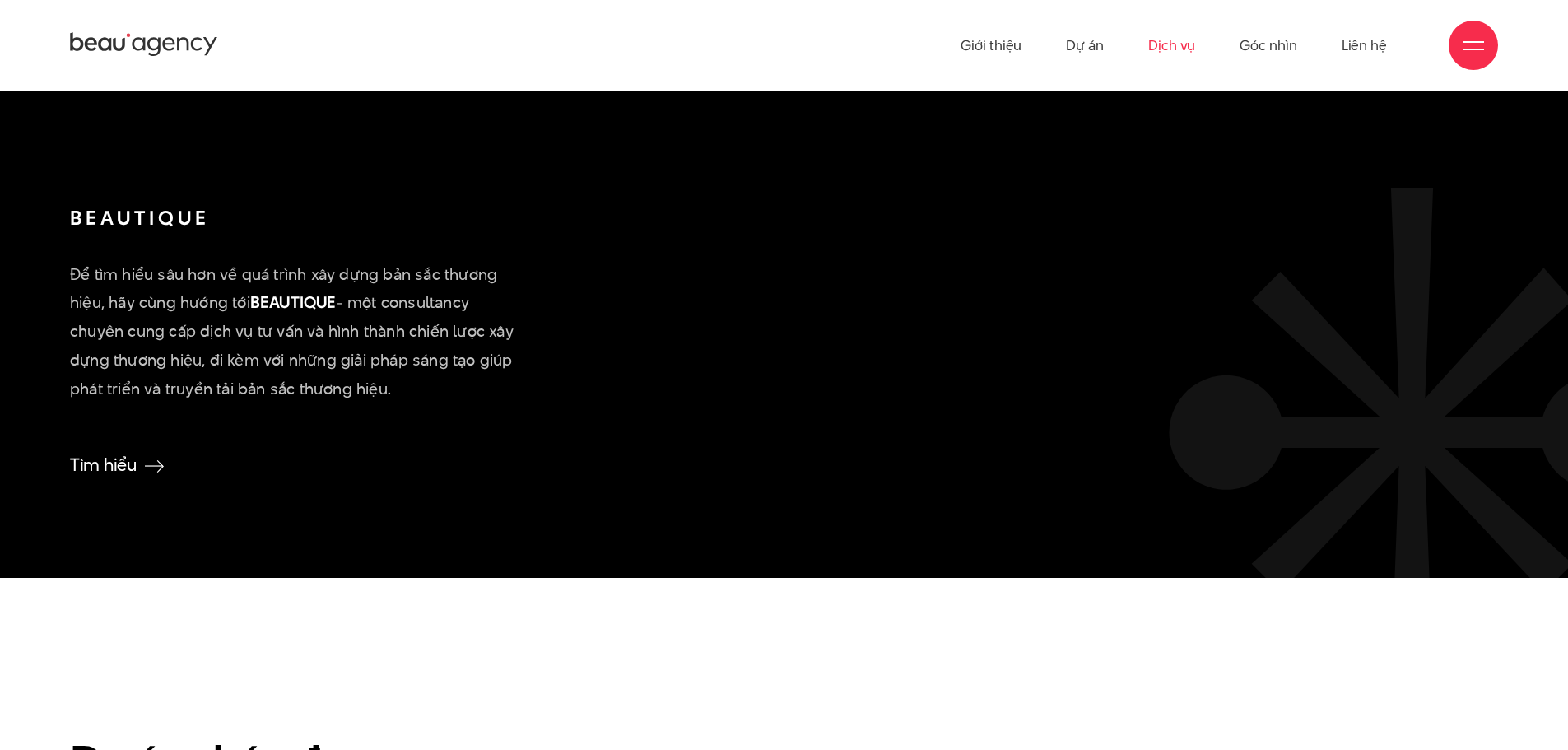
scroll to position [3788, 0]
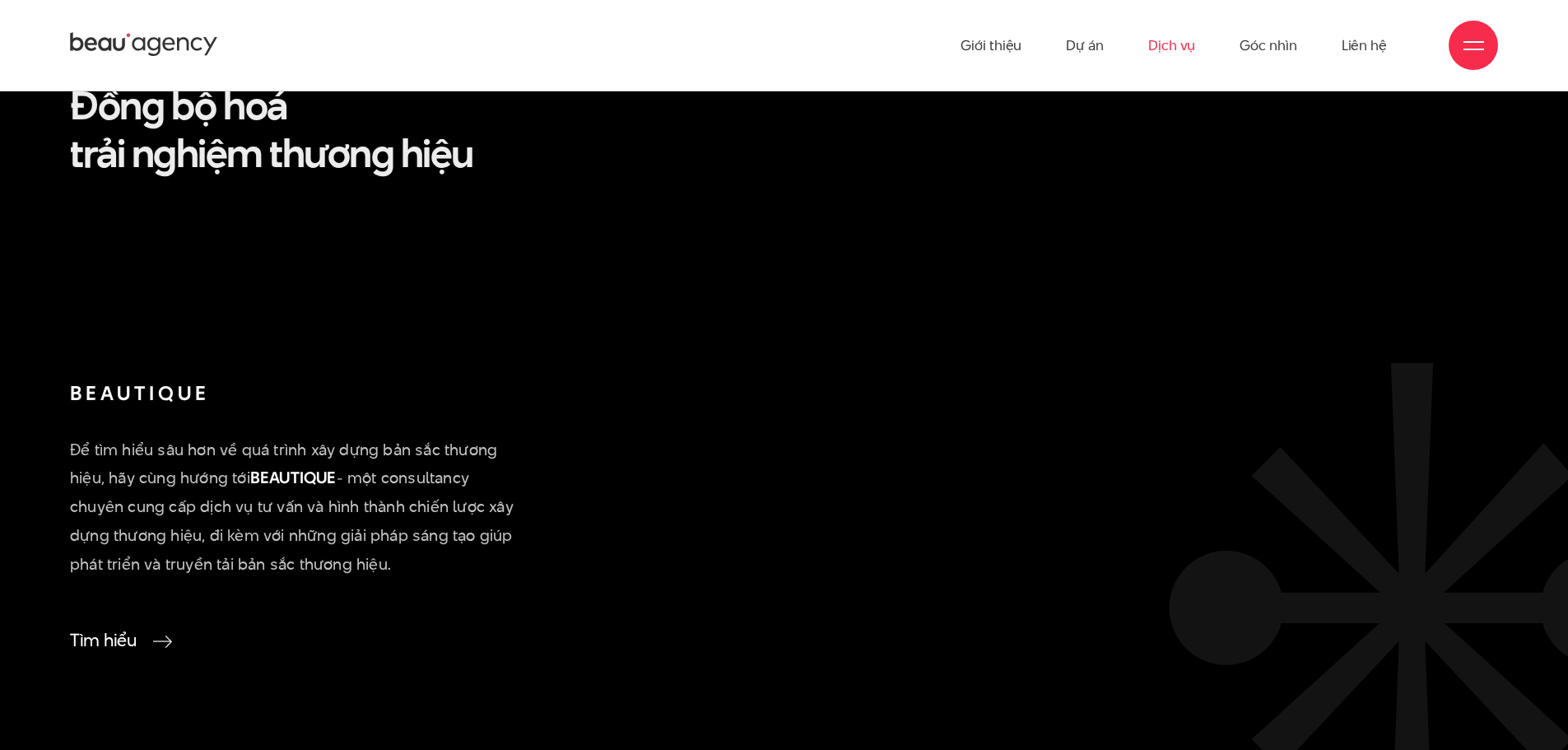
click at [119, 650] on link "Tìm hiểu" at bounding box center [117, 640] width 94 height 21
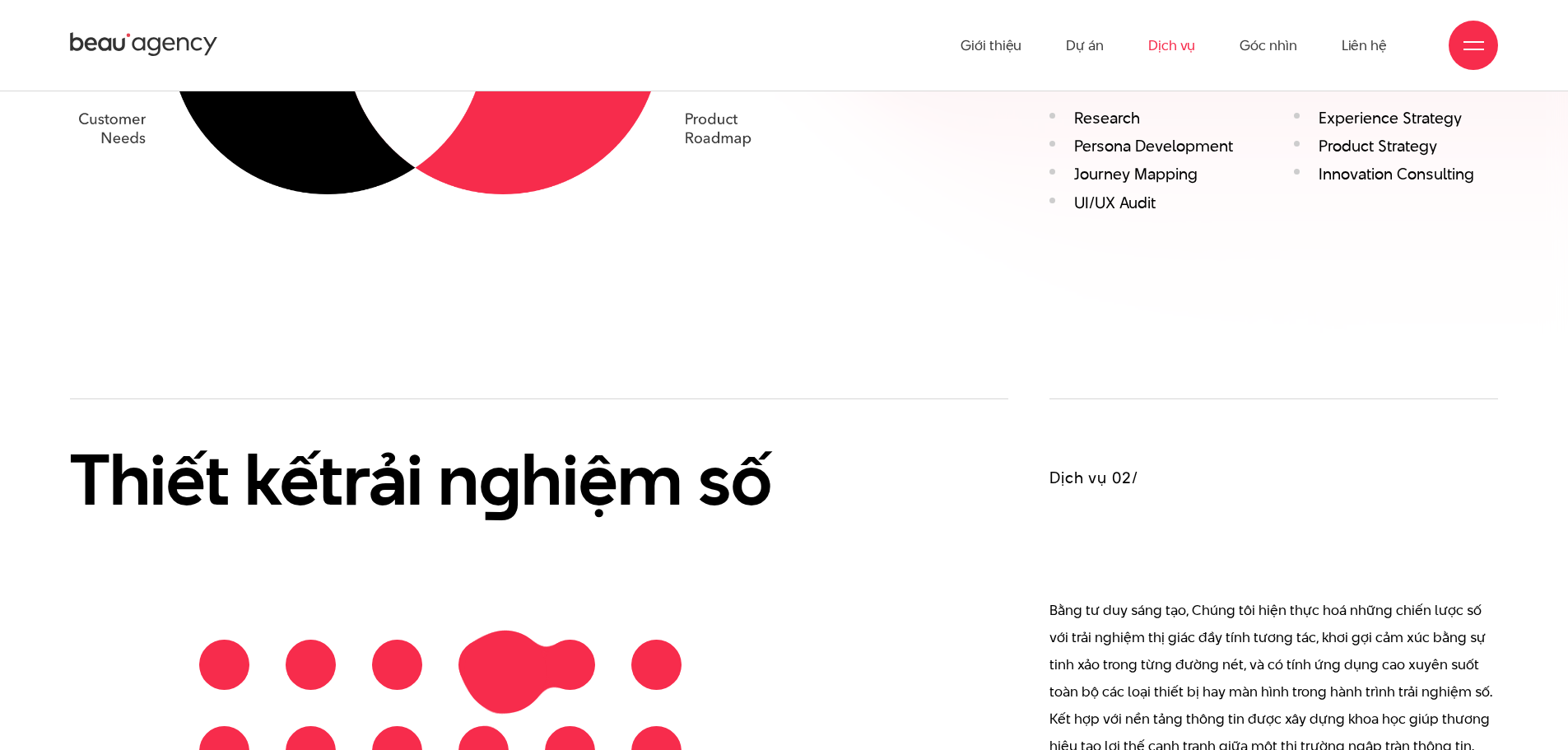
scroll to position [1647, 0]
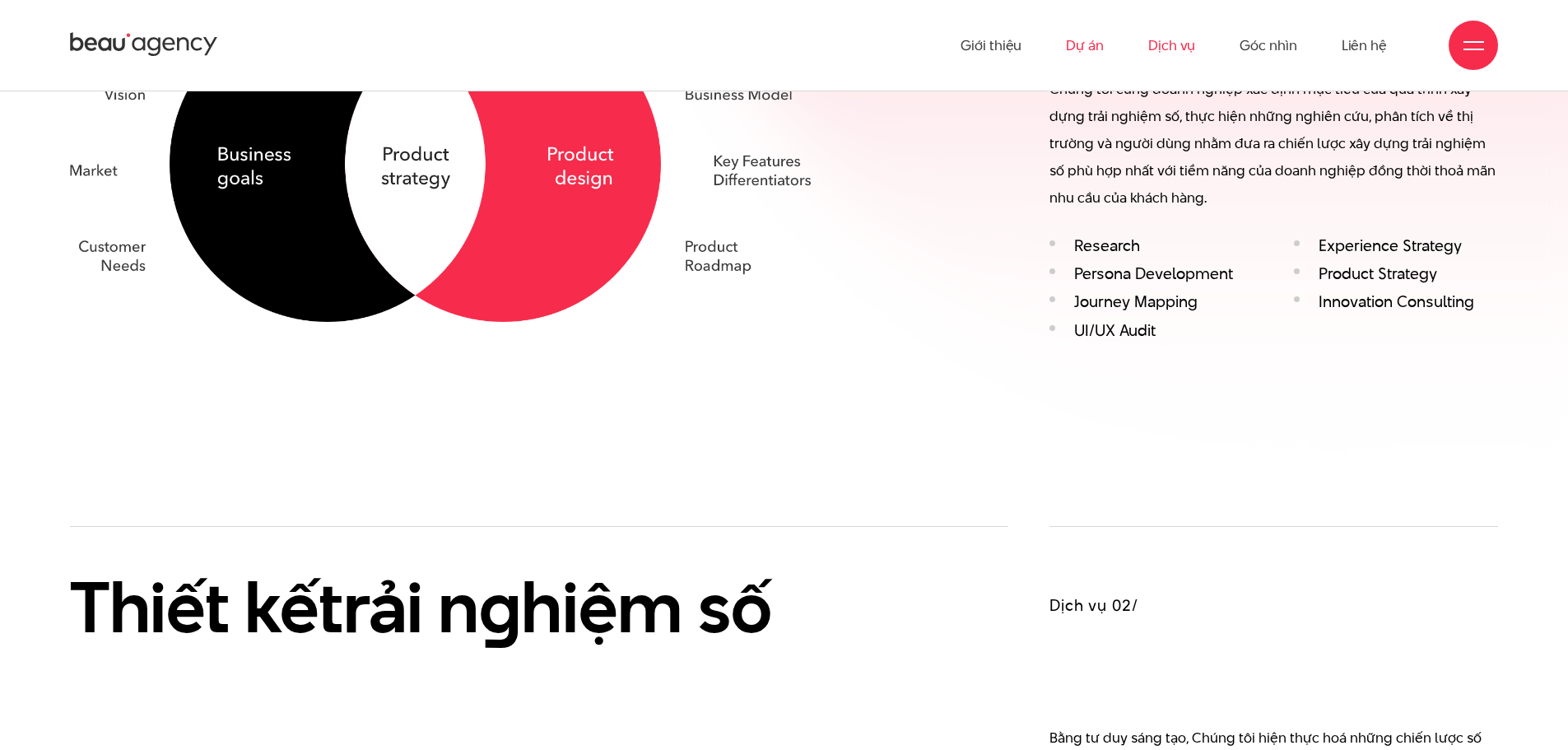
click at [1086, 50] on link "Dự án" at bounding box center [1085, 45] width 38 height 91
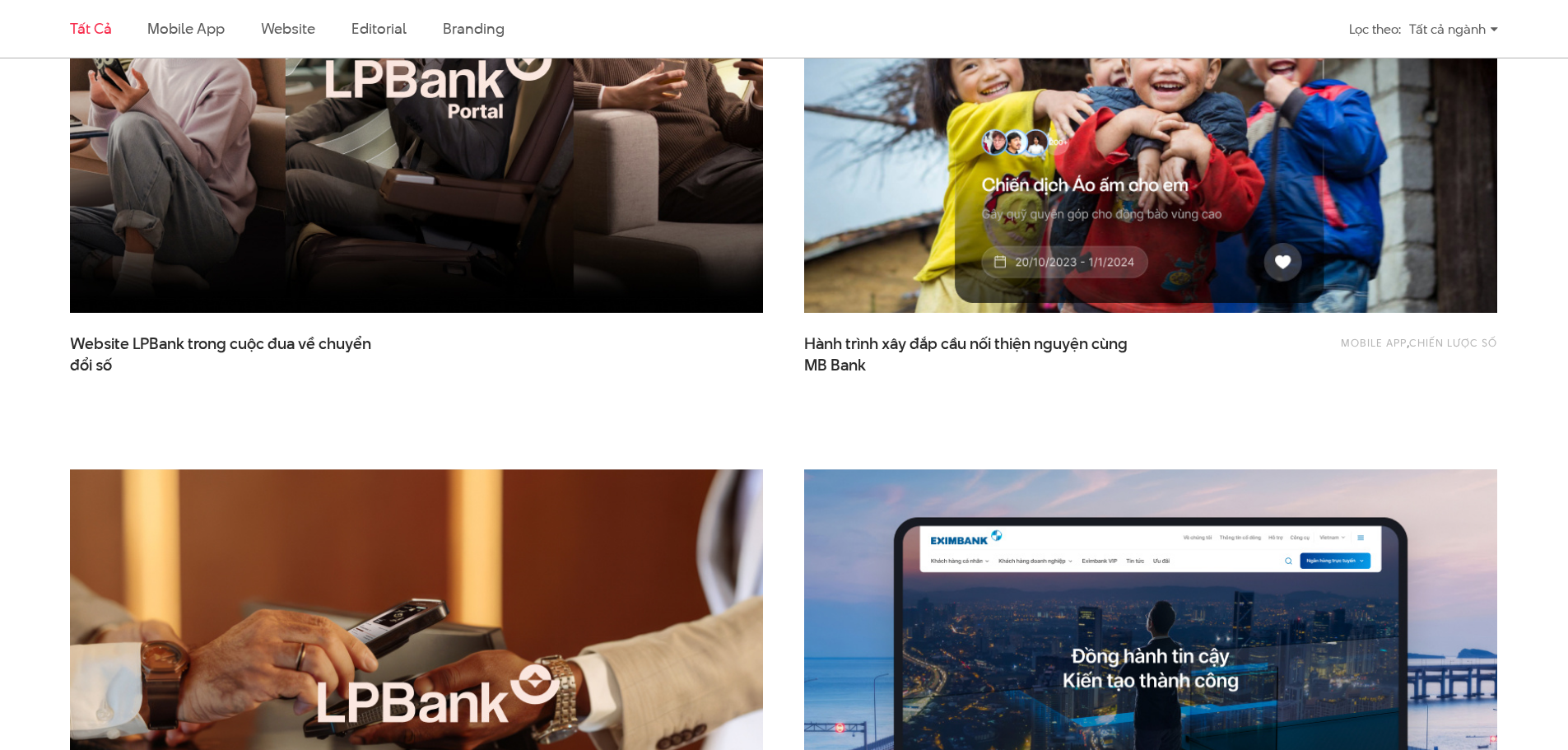
scroll to position [824, 0]
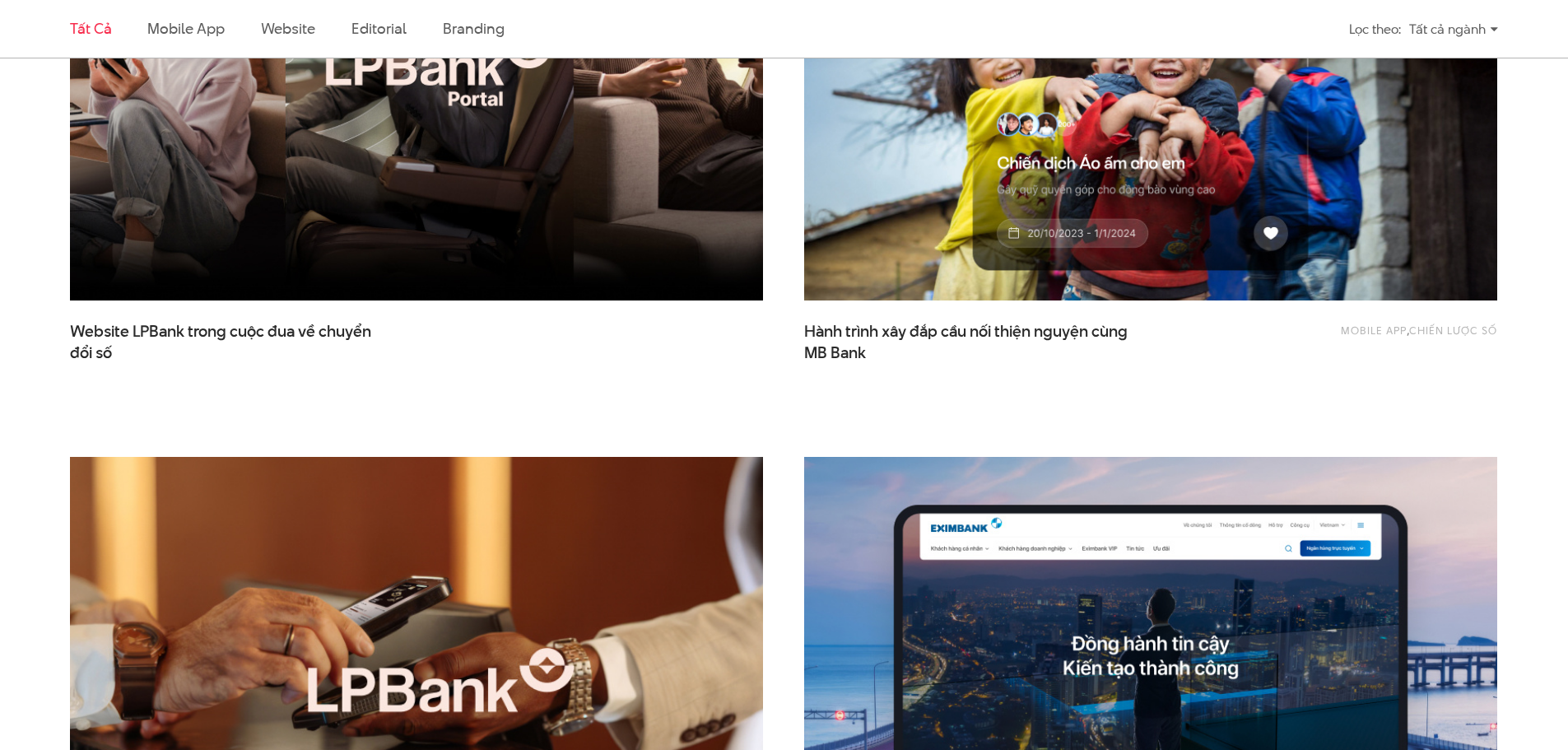
click at [616, 577] on img at bounding box center [417, 690] width 762 height 511
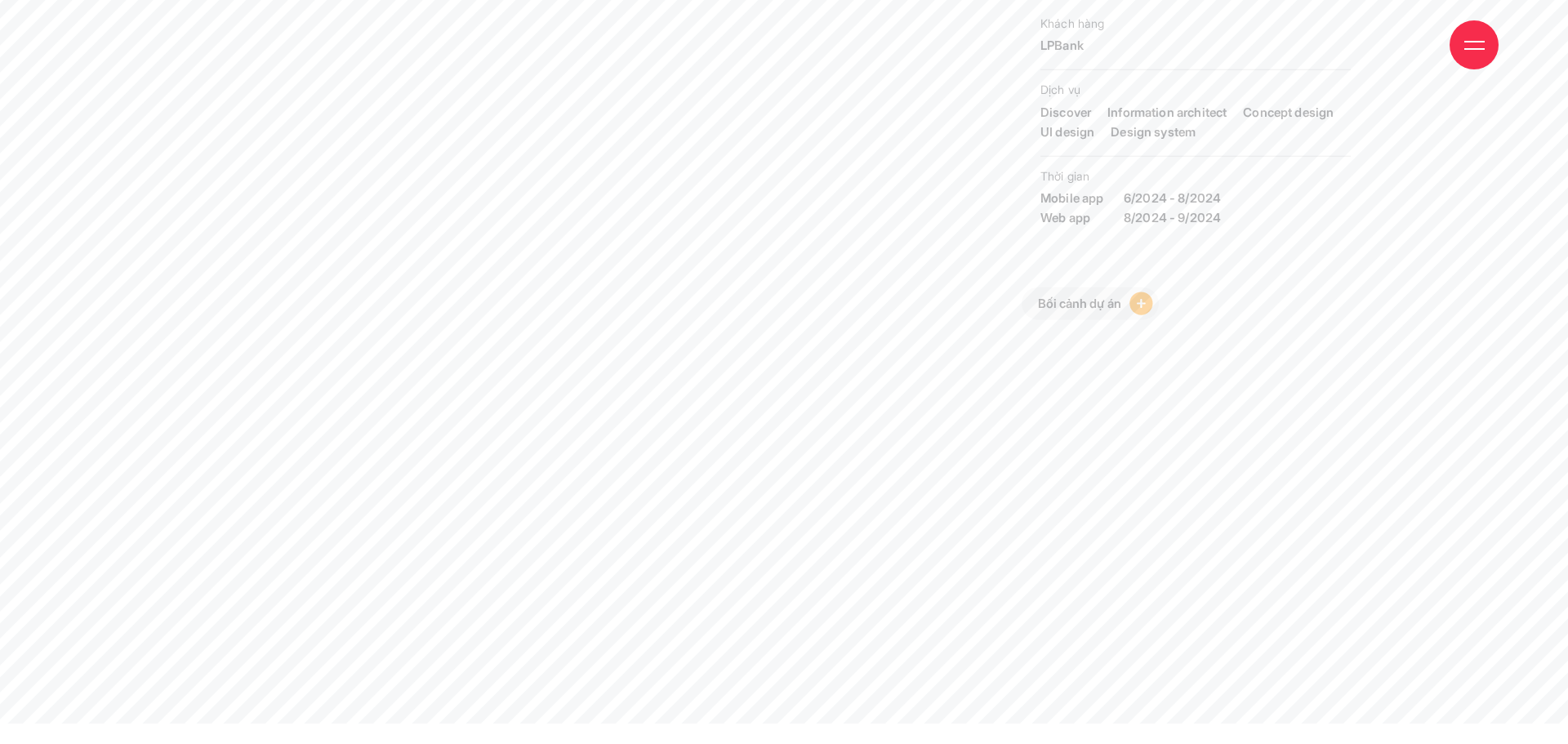
scroll to position [163, 0]
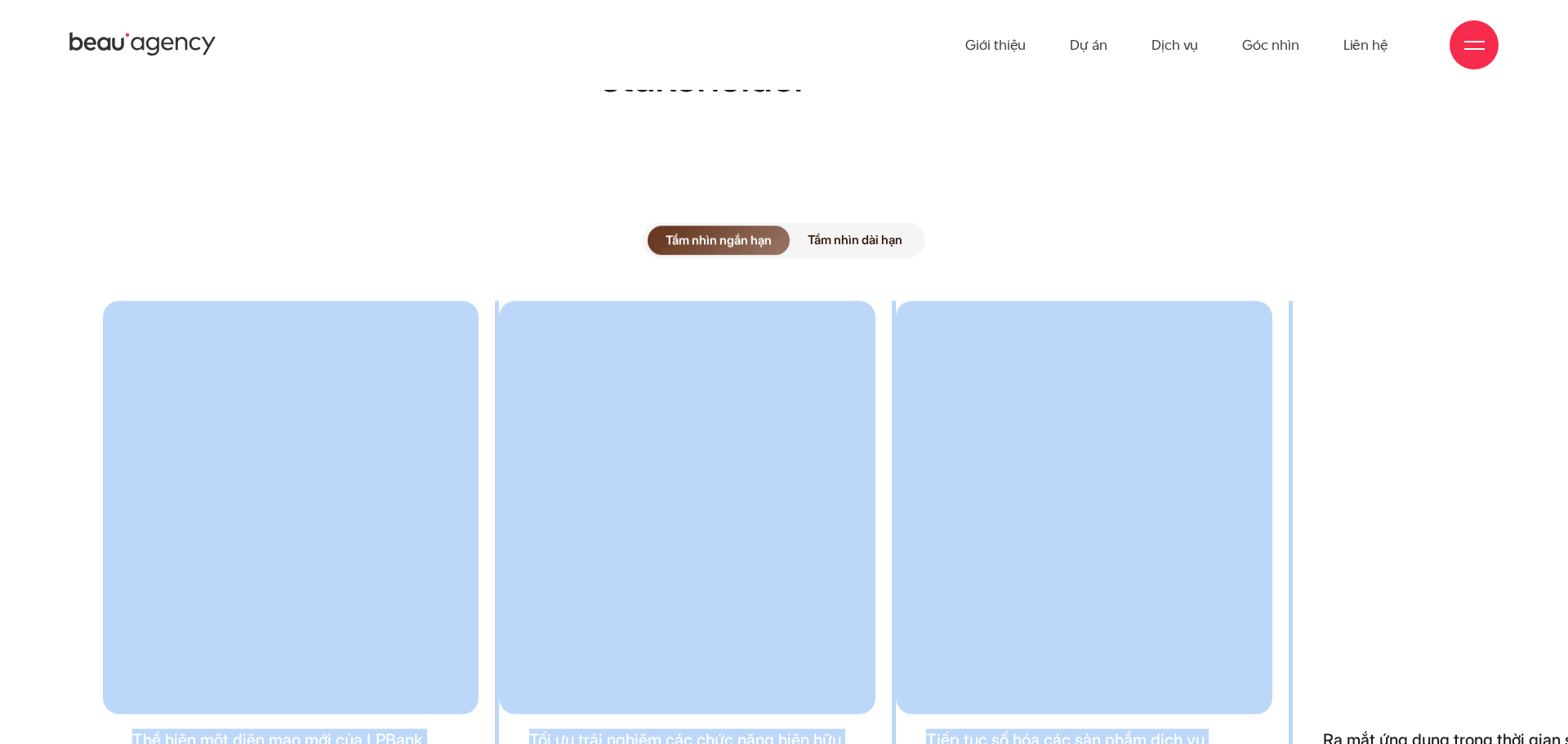
drag, startPoint x: 1320, startPoint y: 470, endPoint x: 400, endPoint y: 399, distance: 922.7
click at [400, 399] on div "Thể hiện một diện mạo mới của LPBank Tối ưu trải nghiệm các chức năng hiện hữu …" at bounding box center [784, 550] width 1363 height 498
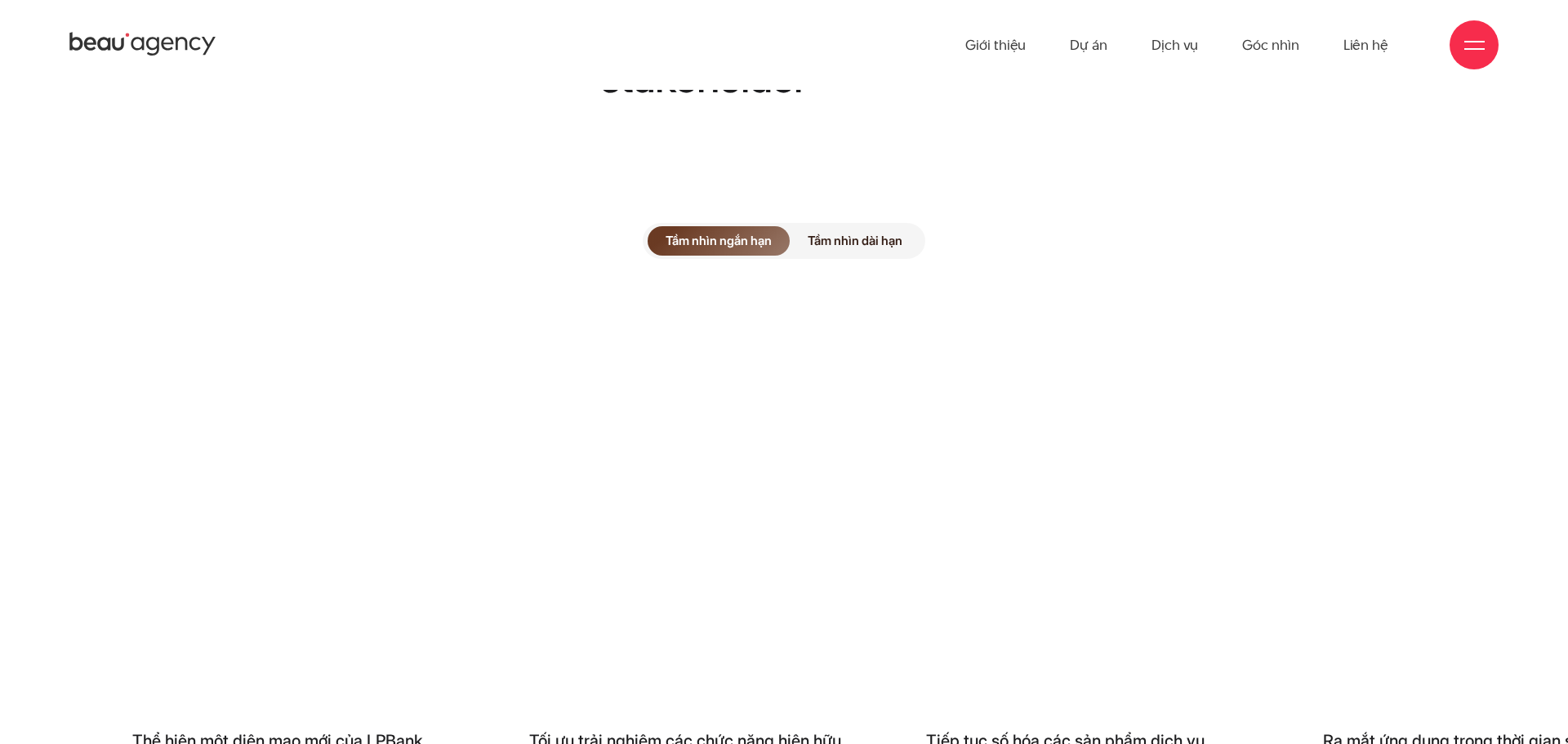
click at [1135, 182] on div "Tầm nhìn ngắn hạn Tầm nhìn dài hạn Thể hiện một diện mạo mới của LPBank Tối ưu …" at bounding box center [784, 547] width 1568 height 731
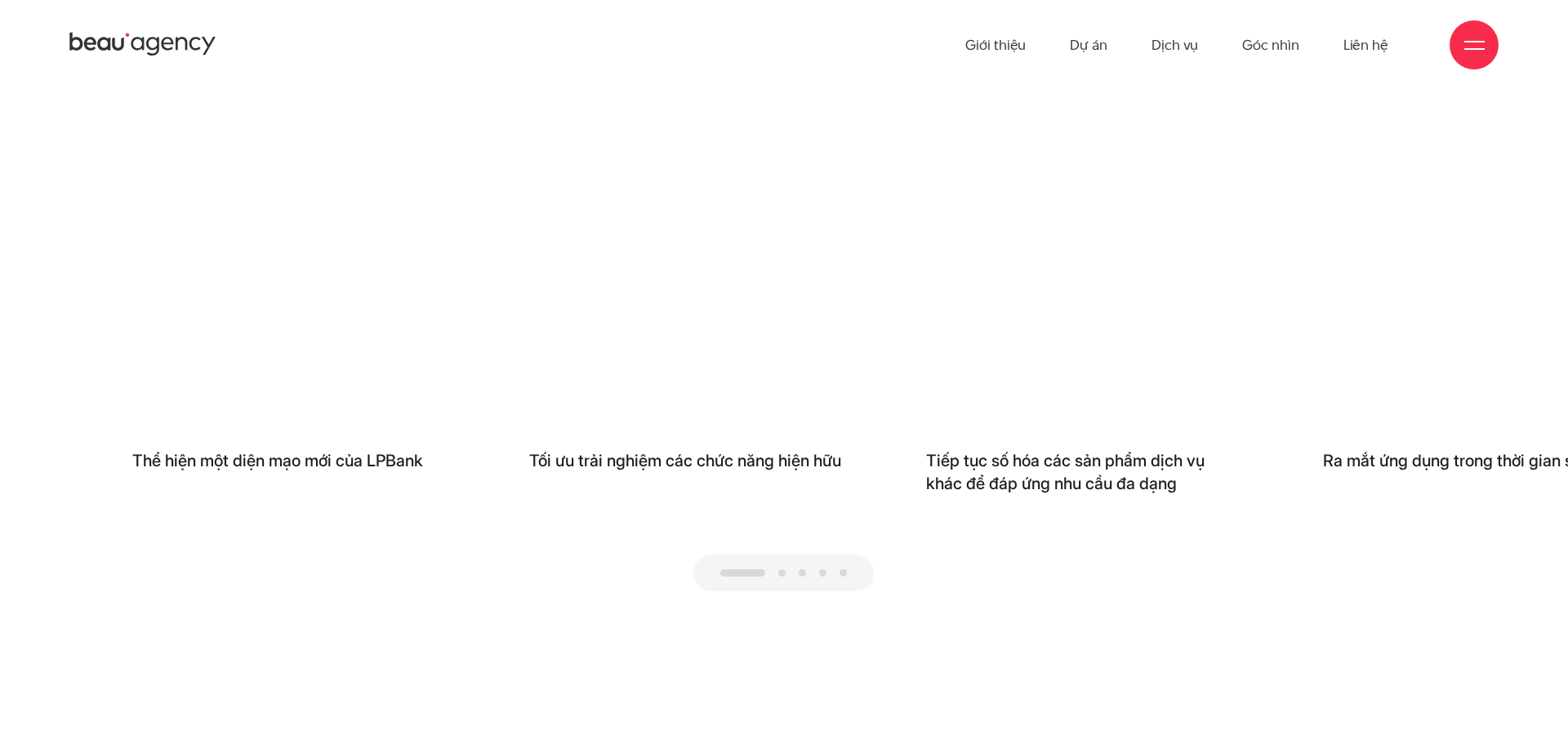
click at [783, 569] on span at bounding box center [782, 573] width 7 height 7
drag, startPoint x: 791, startPoint y: 507, endPoint x: 528, endPoint y: 448, distance: 269.5
click at [525, 451] on div "Thể hiện một diện mạo mới của LPBank Tối ưu trải nghiệm các chức năng hiện hữu …" at bounding box center [784, 307] width 1363 height 571
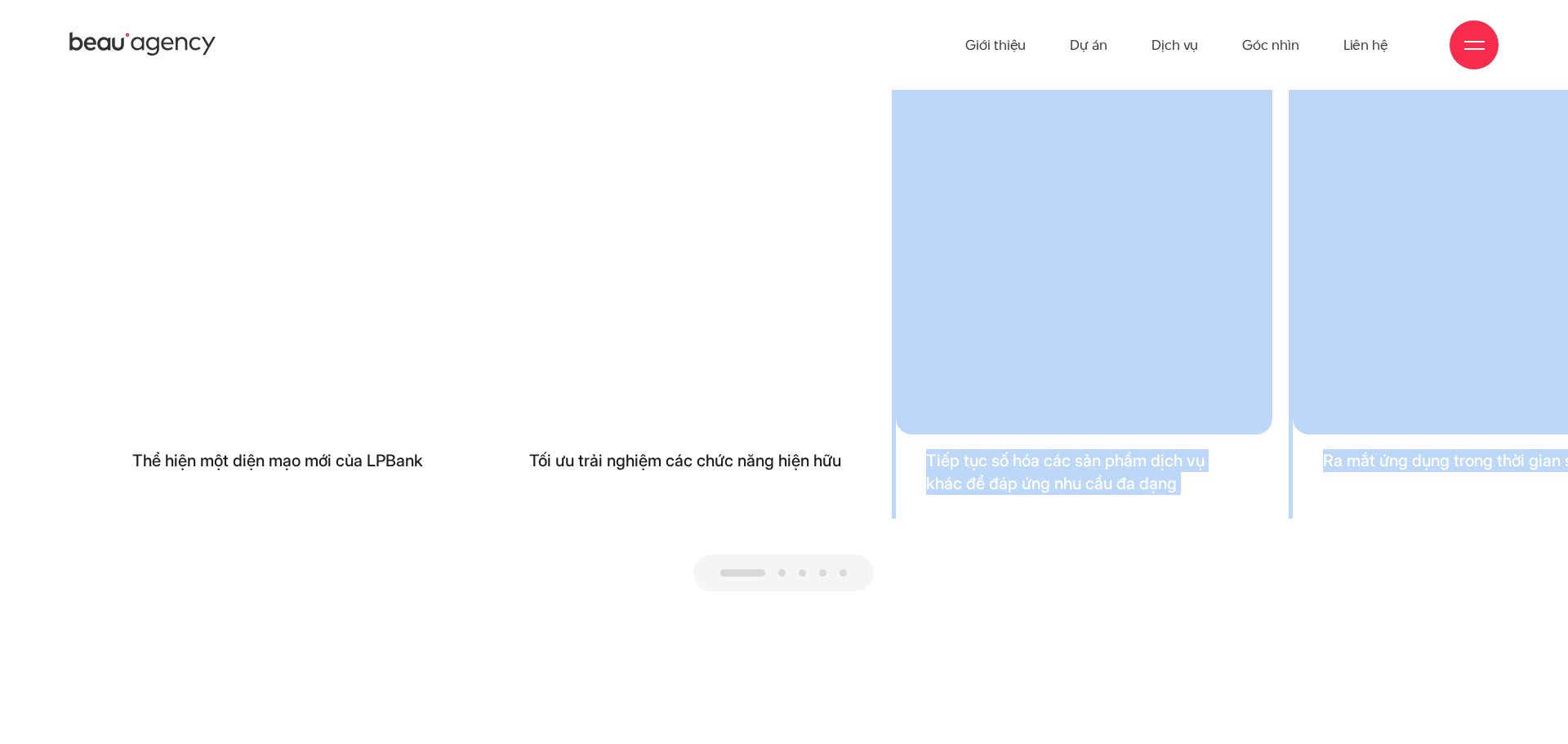
click at [727, 459] on div "Thể hiện một diện mạo mới của LPBank Tối ưu trải nghiệm các chức năng hiện hữu …" at bounding box center [784, 307] width 1363 height 571
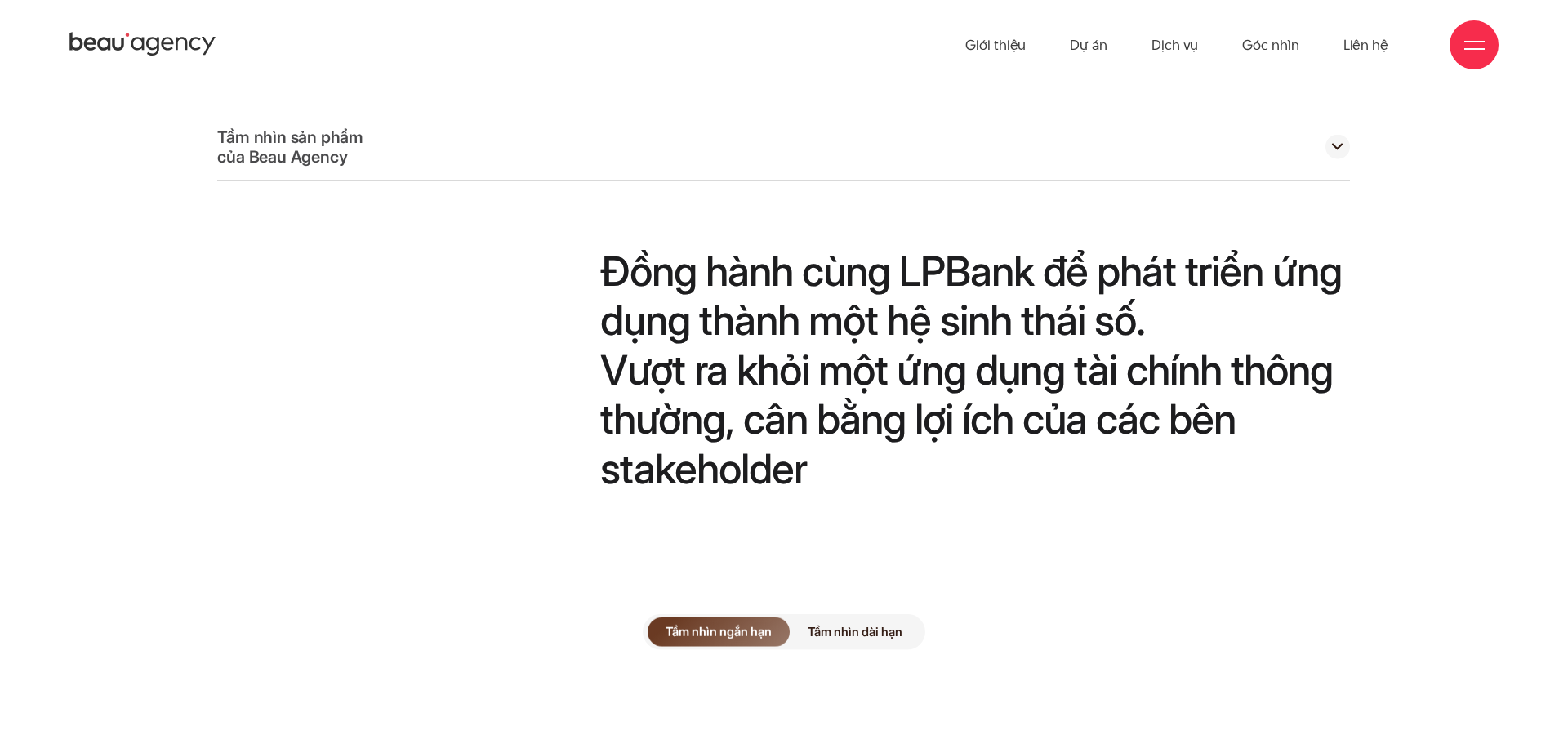
click at [846, 617] on span "Tầm nhìn dài hạn" at bounding box center [855, 632] width 130 height 30
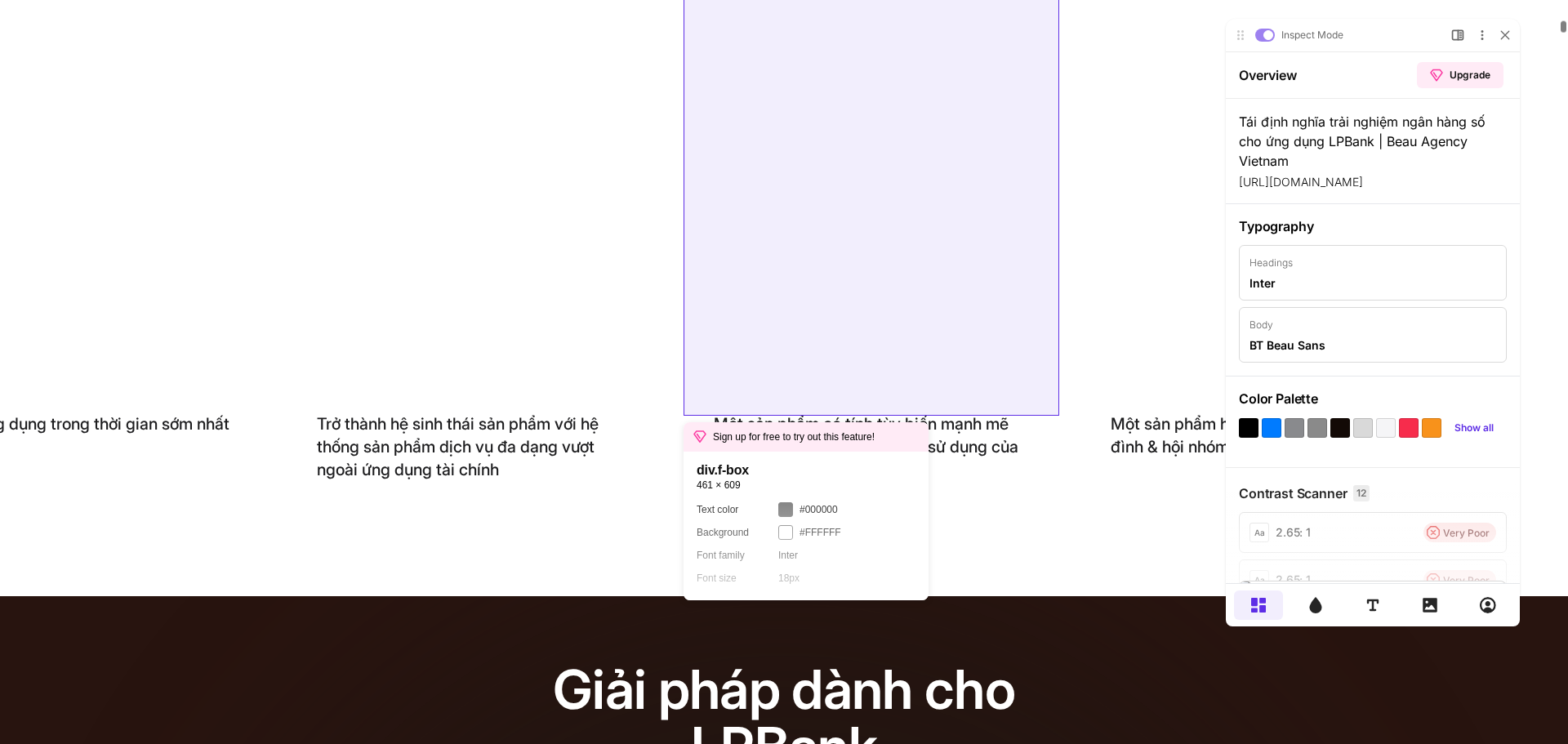
scroll to position [0, 0]
click at [983, 222] on div "Một sản phẩm có tính tùy biến mạnh mẽ và cá nhân hóa theo nhu cầu sử dụng của n…" at bounding box center [872, 233] width 376 height 498
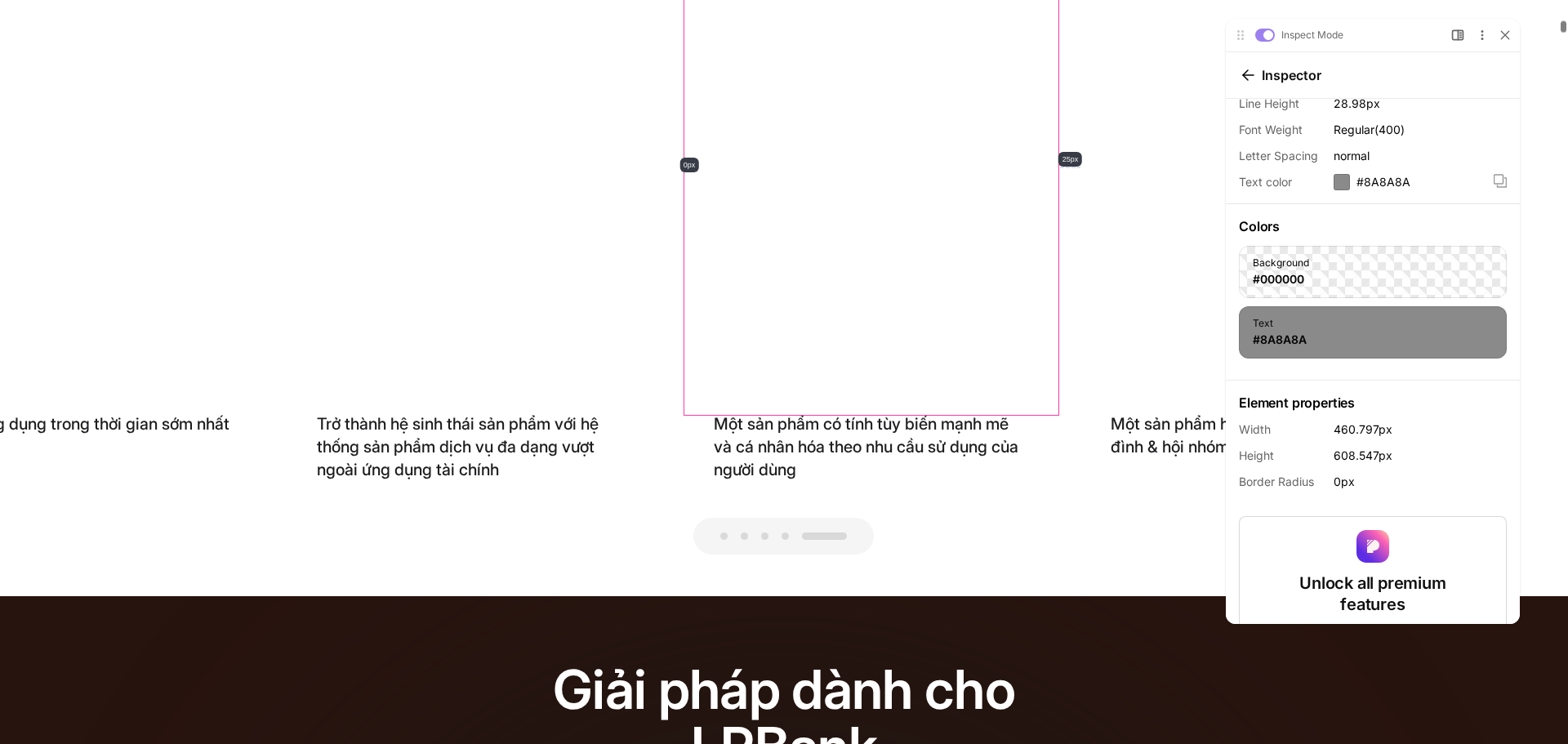
scroll to position [409, 0]
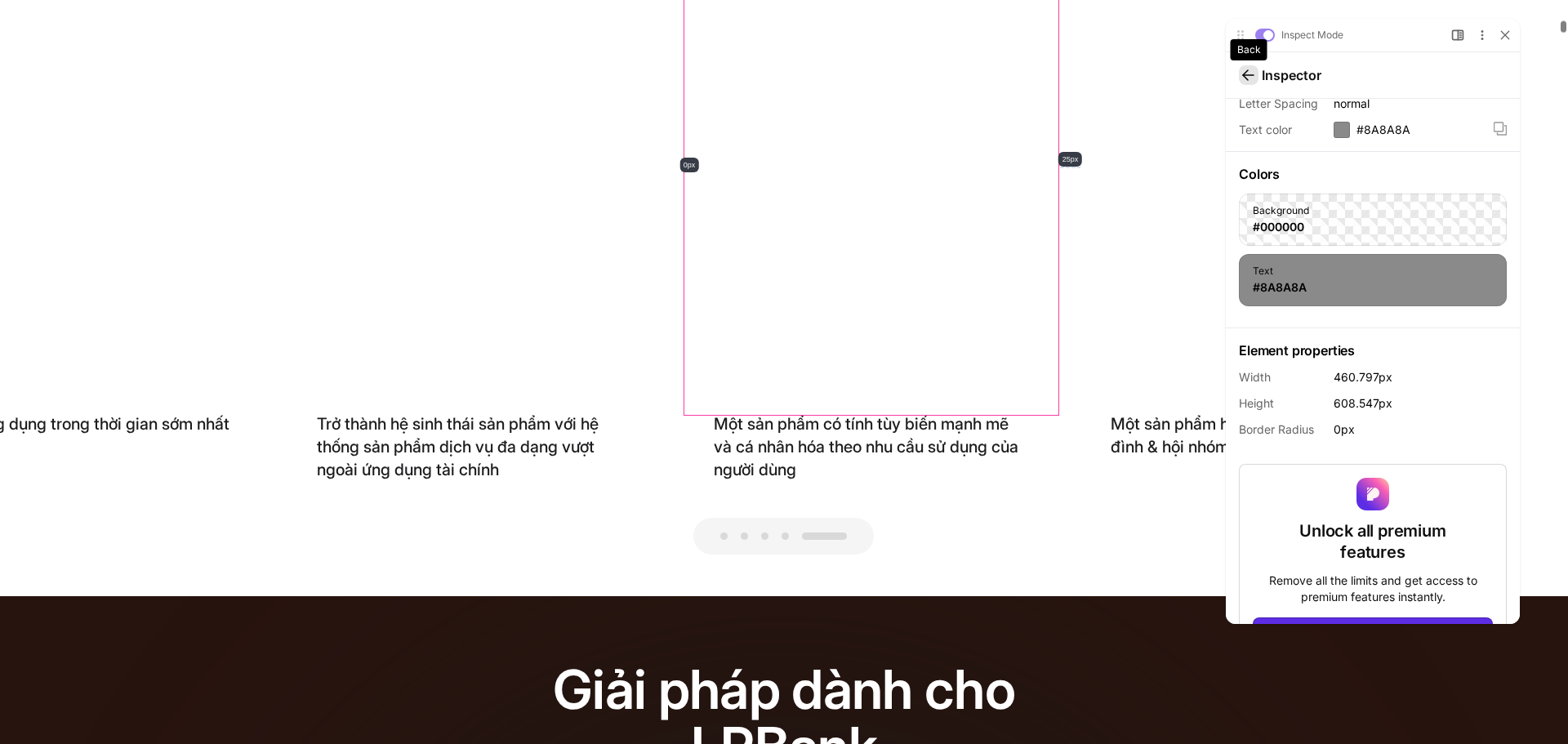
click at [1240, 76] on div at bounding box center [1249, 75] width 20 height 20
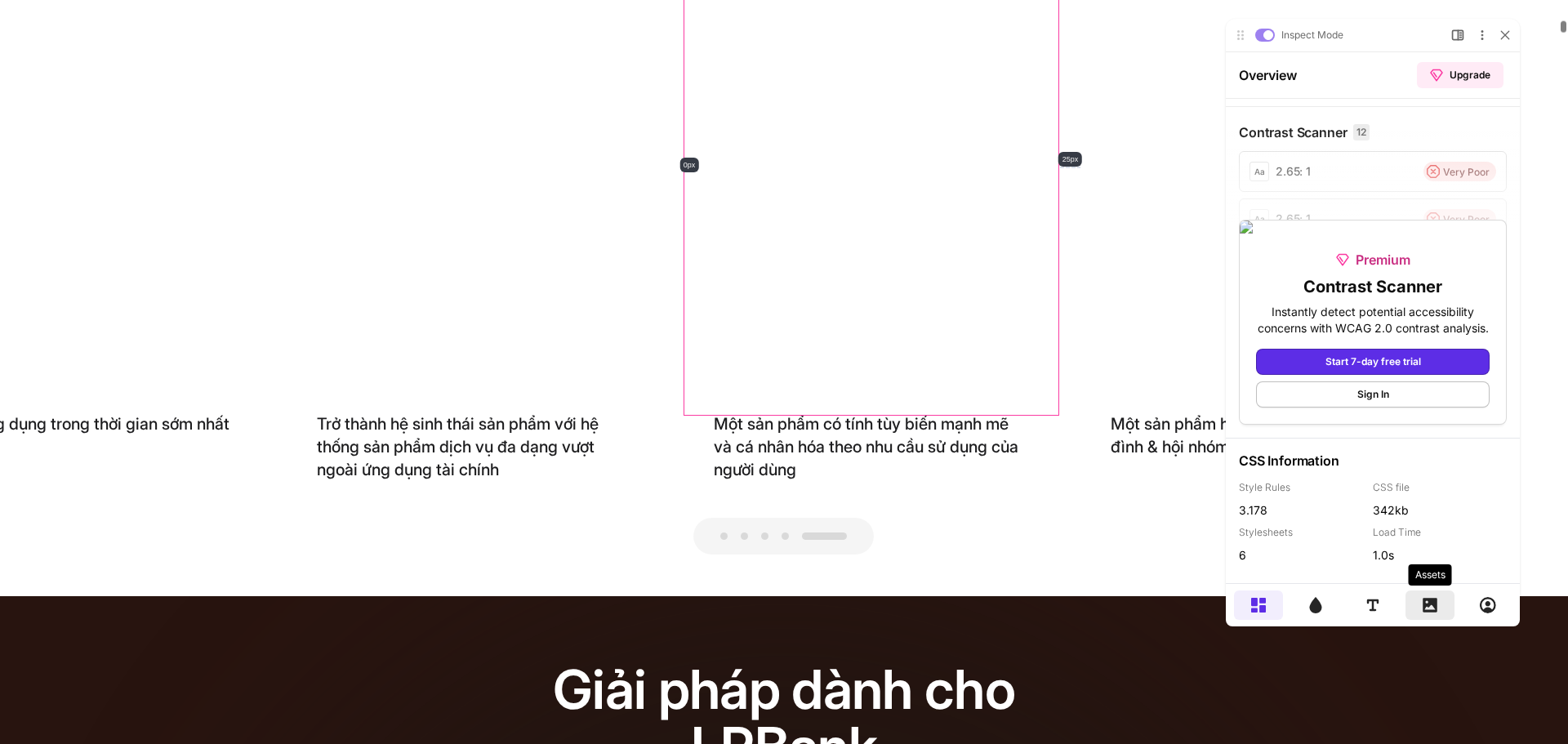
click at [1428, 608] on icon at bounding box center [1430, 605] width 16 height 16
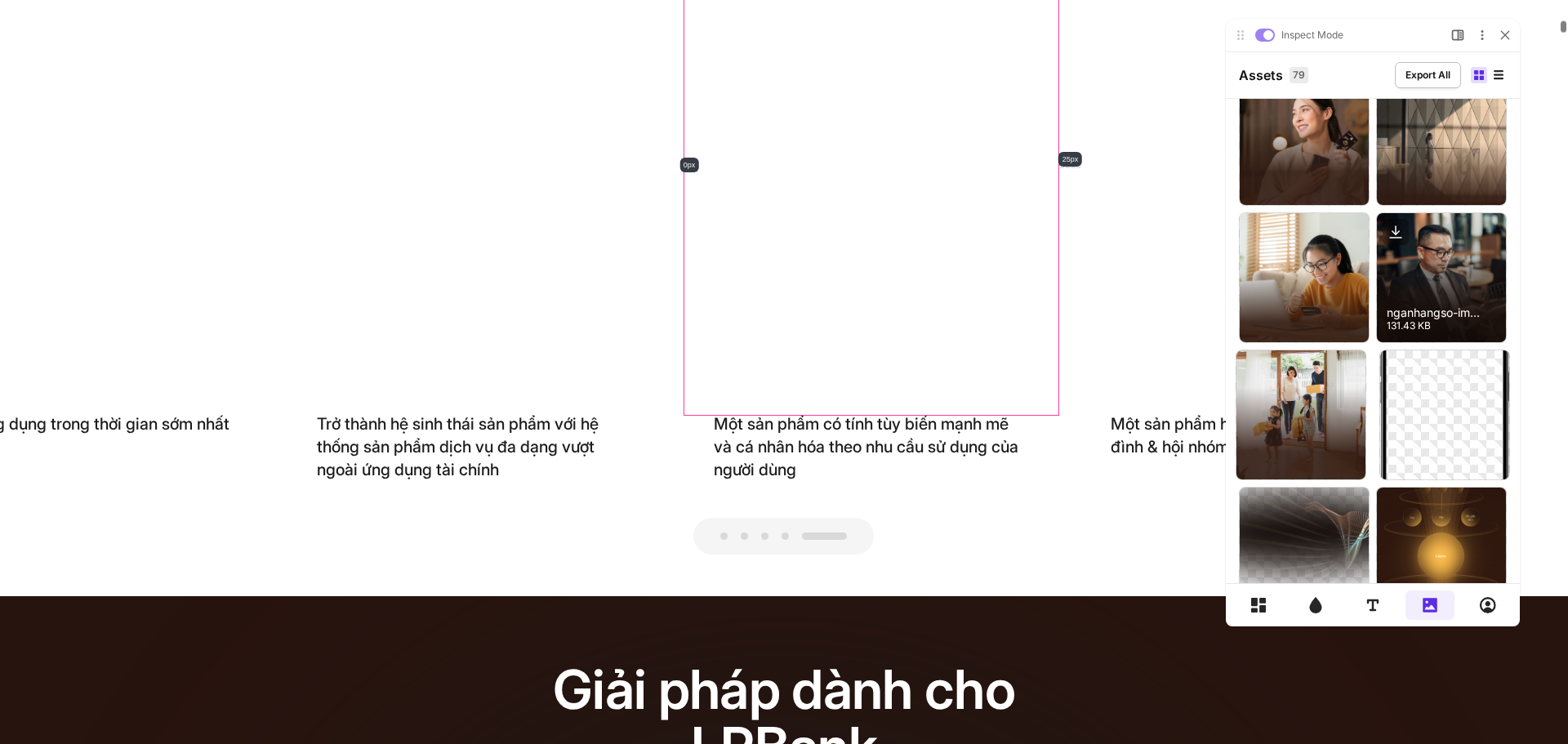
scroll to position [0, 0]
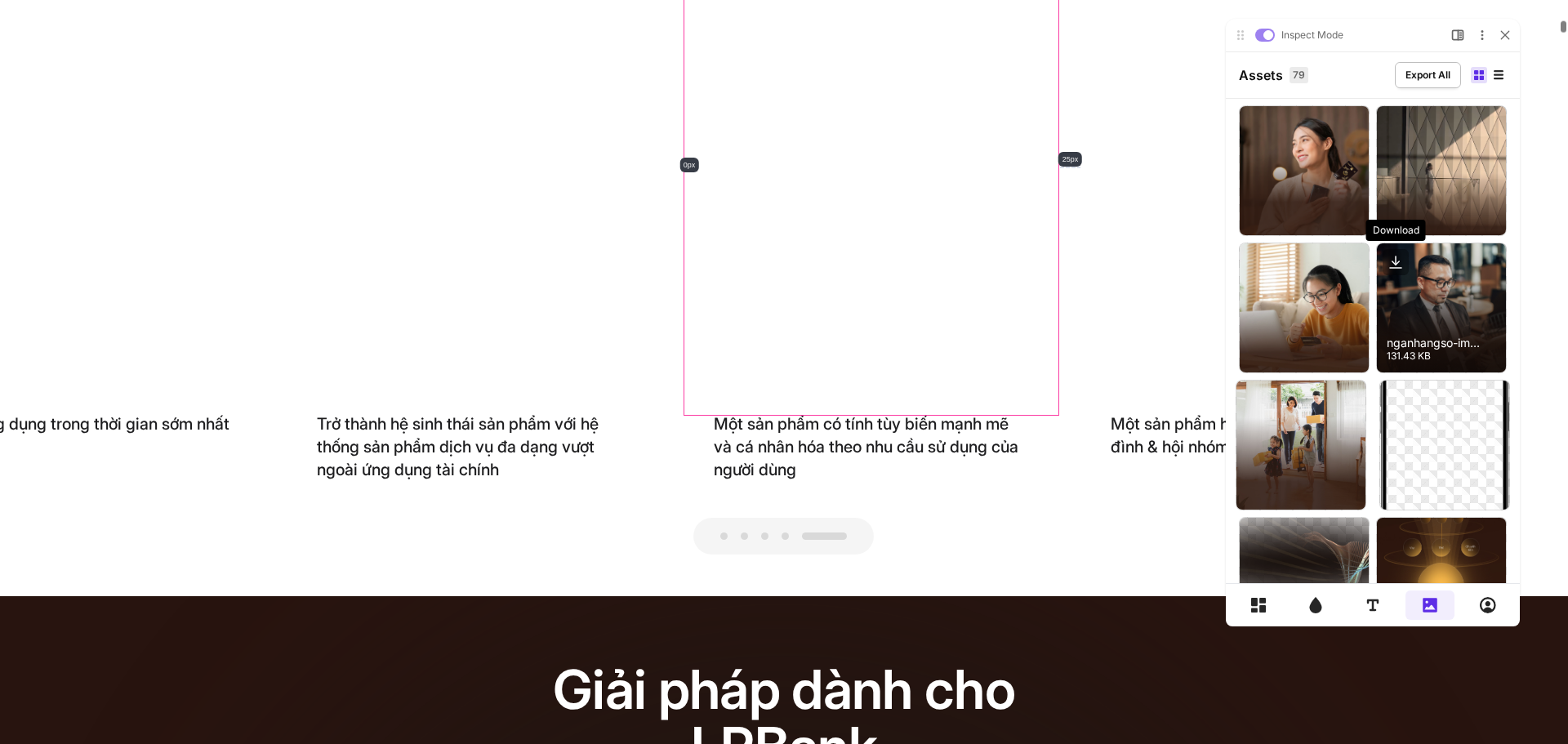
click at [1393, 258] on icon at bounding box center [1396, 262] width 26 height 26
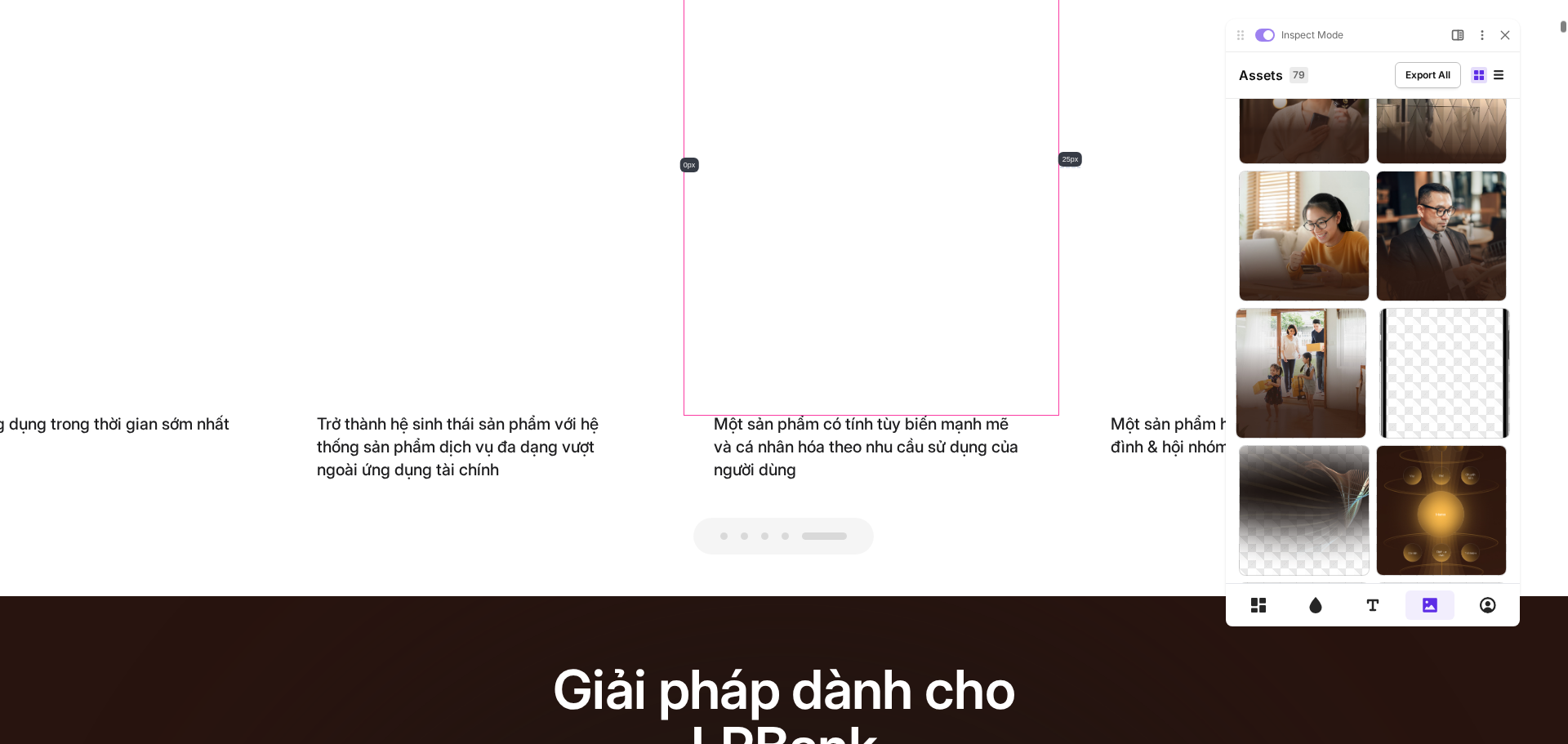
scroll to position [82, 0]
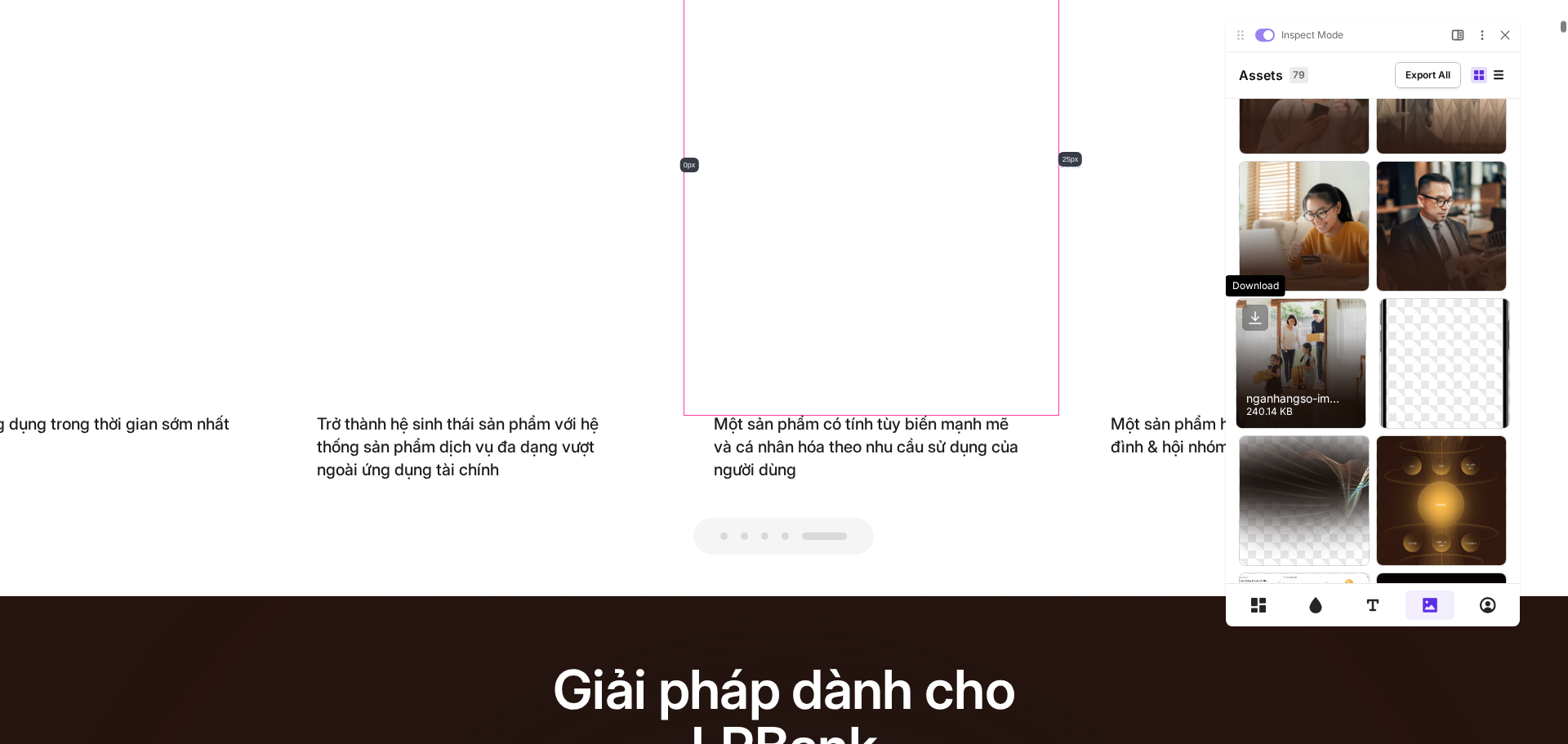
click at [1260, 314] on icon at bounding box center [1256, 317] width 26 height 26
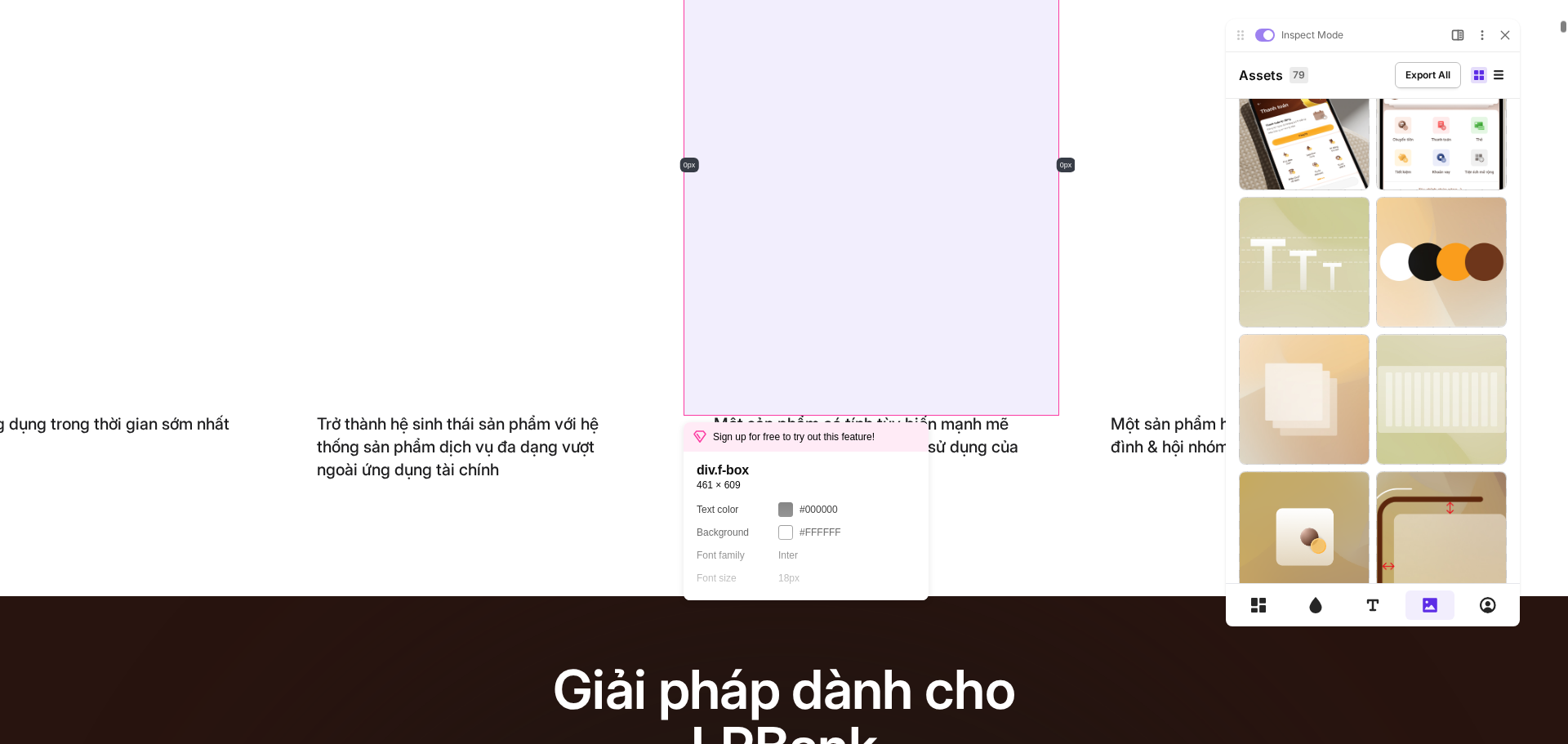
scroll to position [0, 0]
click at [878, 189] on div "Một sản phẩm có tính tùy biến mạnh mẽ và cá nhân hóa theo nhu cầu sử dụng của n…" at bounding box center [872, 233] width 376 height 498
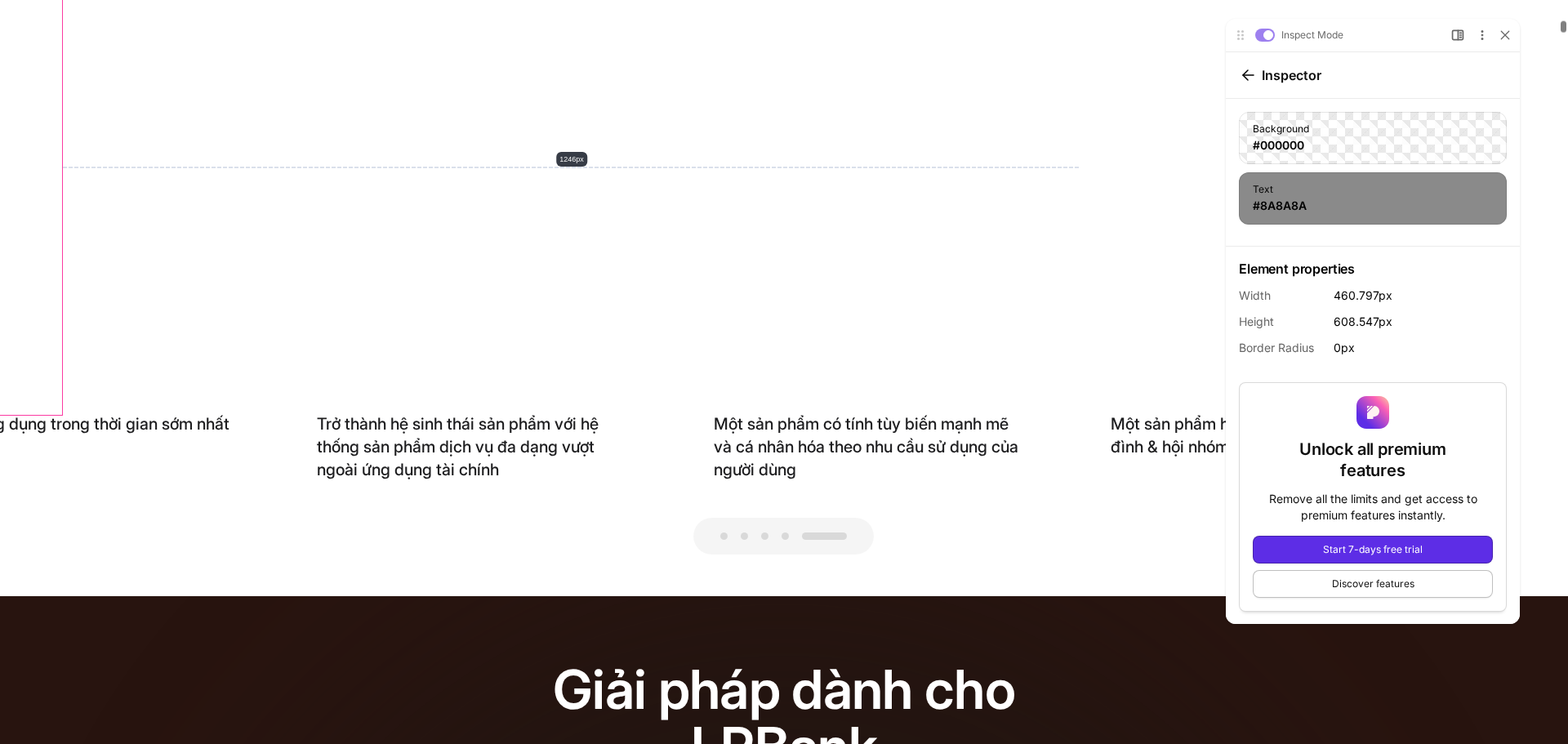
scroll to position [491, 0]
click at [1239, 69] on div at bounding box center [1249, 75] width 20 height 20
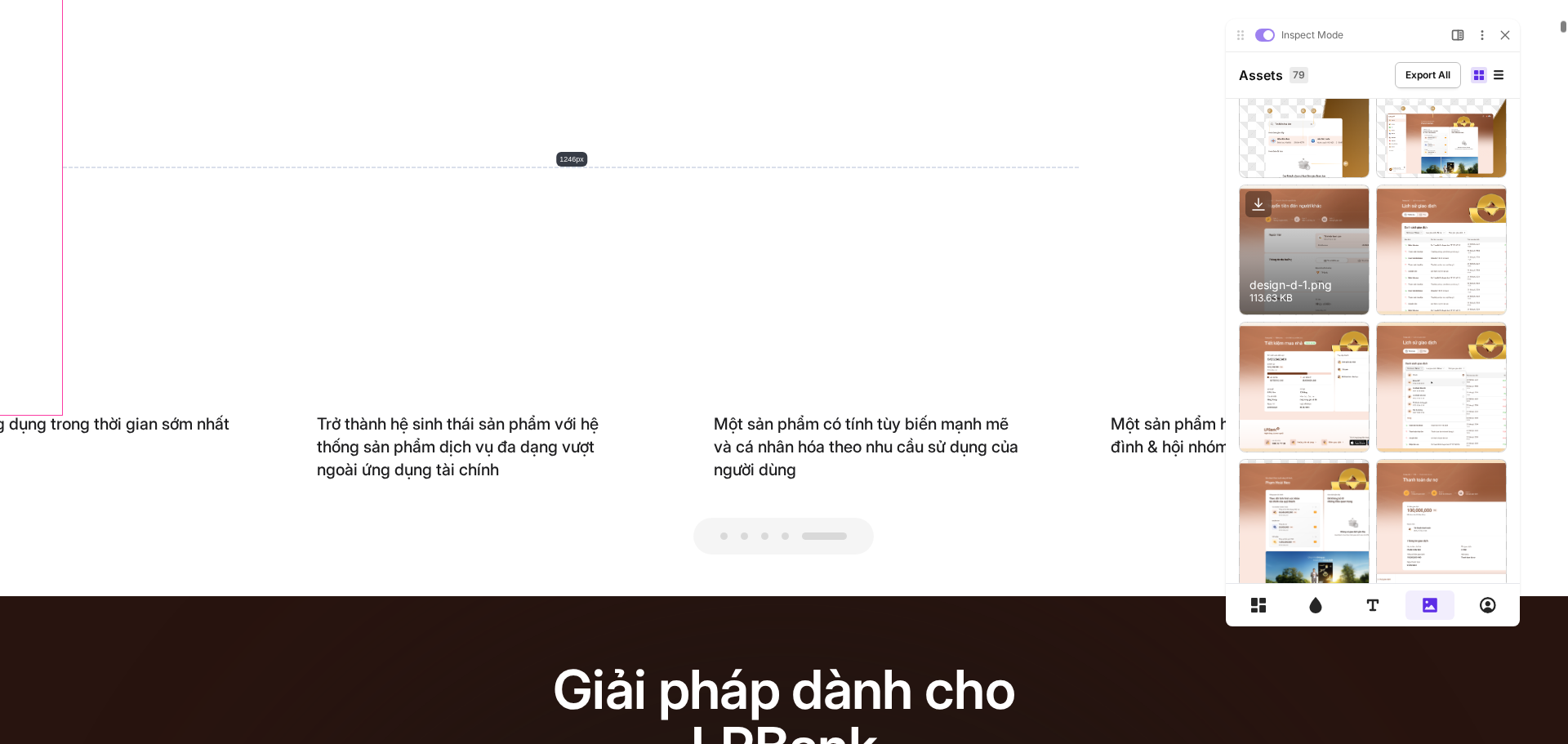
scroll to position [3208, 0]
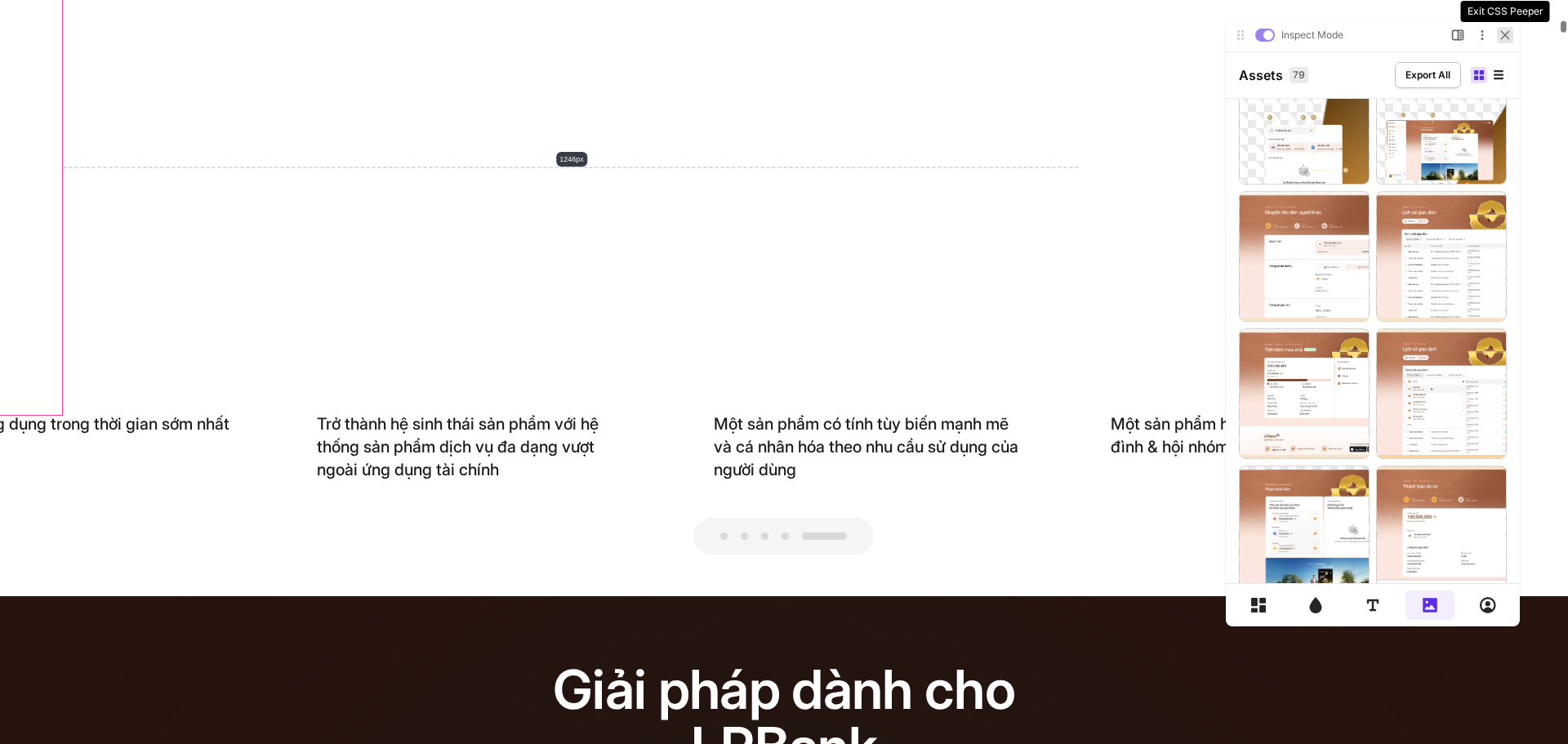
click at [1503, 34] on icon at bounding box center [1506, 35] width 10 height 10
